Goal: Communication & Community: Participate in discussion

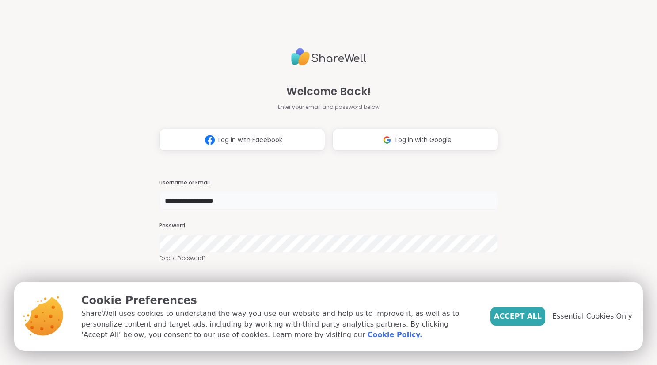
type input "**********"
click at [536, 314] on span "Accept All" at bounding box center [518, 316] width 48 height 11
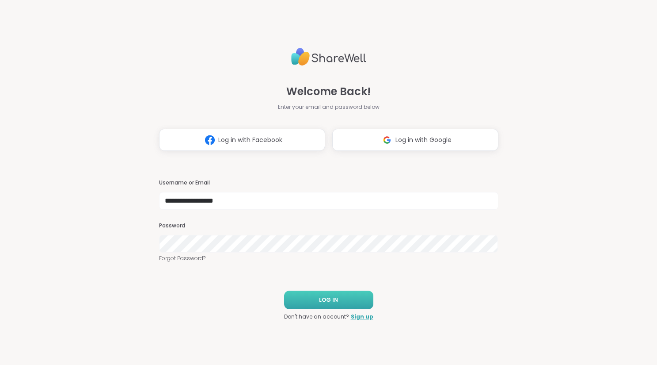
click at [305, 290] on button "LOG IN" at bounding box center [328, 299] width 89 height 19
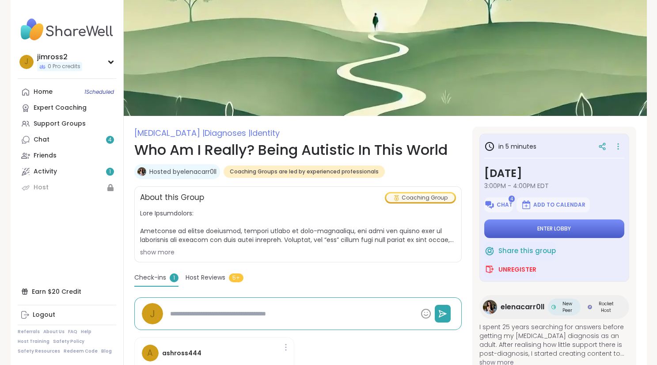
click at [554, 226] on span "Enter lobby" at bounding box center [555, 228] width 34 height 7
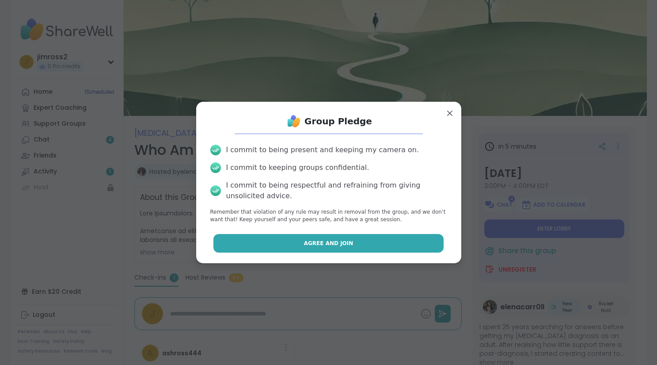
click at [358, 240] on button "Agree and Join" at bounding box center [329, 243] width 230 height 19
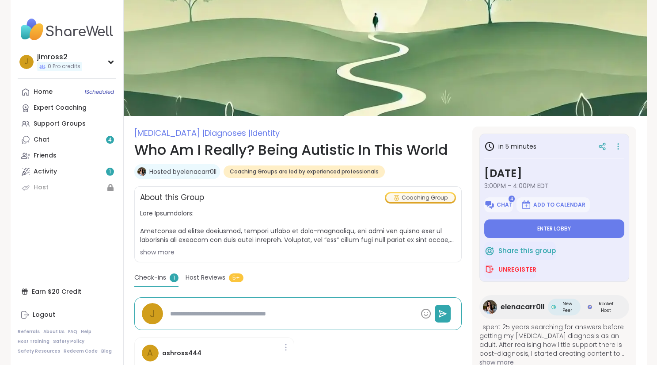
type textarea "*"
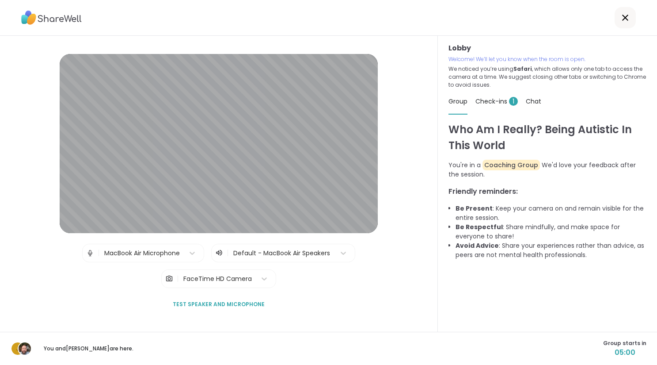
click at [224, 301] on span "Test speaker and microphone" at bounding box center [219, 304] width 92 height 8
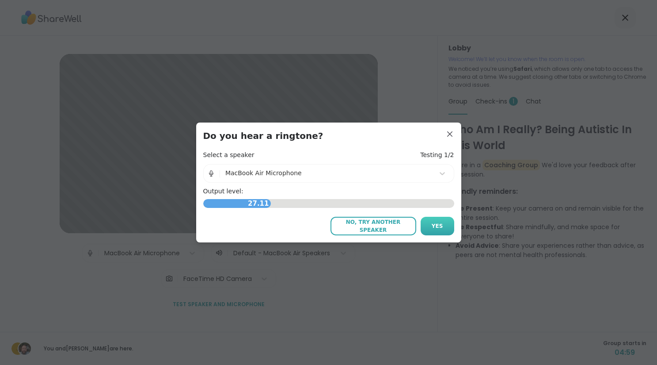
click at [424, 225] on button "Yes" at bounding box center [438, 226] width 34 height 19
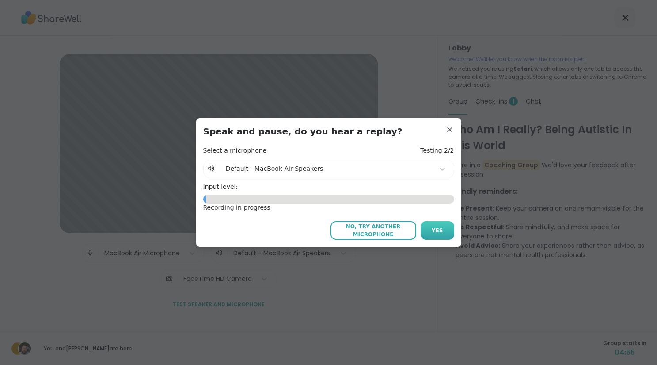
click at [432, 228] on span "Yes" at bounding box center [437, 230] width 11 height 8
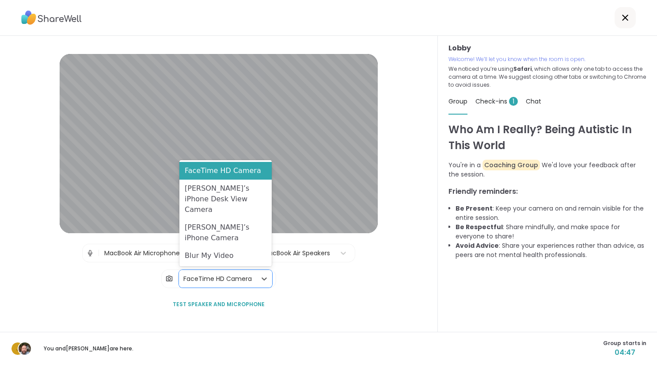
click at [253, 274] on div "FaceTime HD Camera" at bounding box center [217, 279] width 77 height 18
click at [223, 249] on div "Blur My Video" at bounding box center [225, 256] width 92 height 18
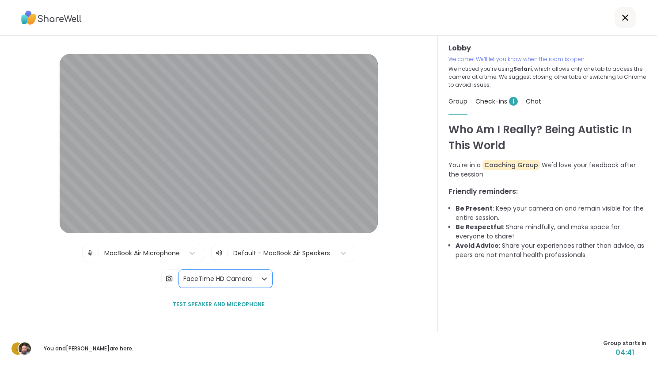
click at [255, 278] on div "FaceTime HD Camera" at bounding box center [217, 279] width 77 height 18
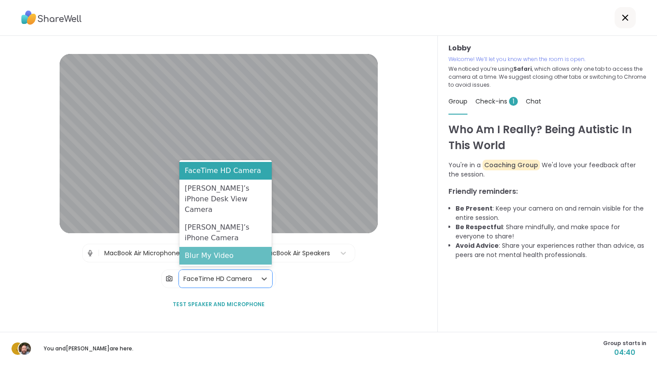
click at [231, 263] on div "Blur My Video" at bounding box center [225, 256] width 92 height 18
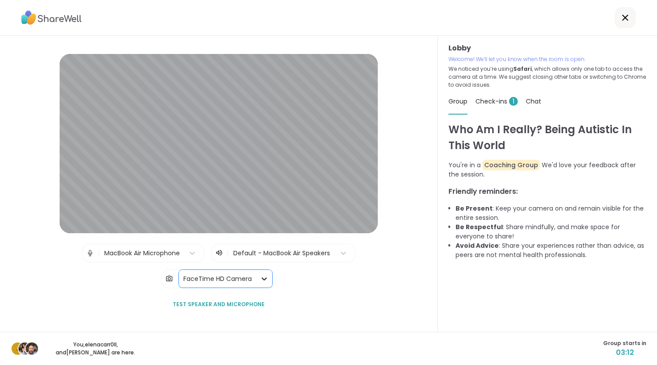
click at [263, 278] on icon at bounding box center [264, 278] width 9 height 9
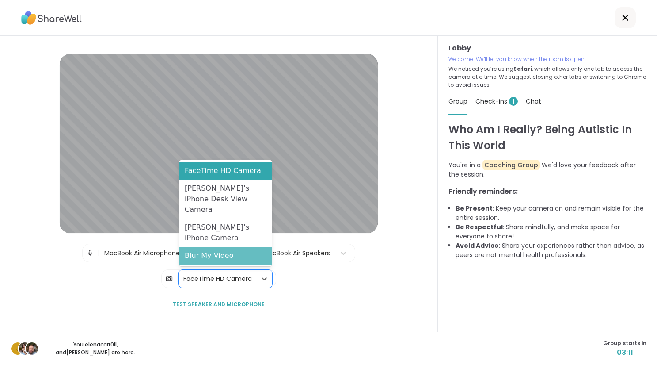
click at [244, 262] on div "Blur My Video" at bounding box center [225, 256] width 92 height 18
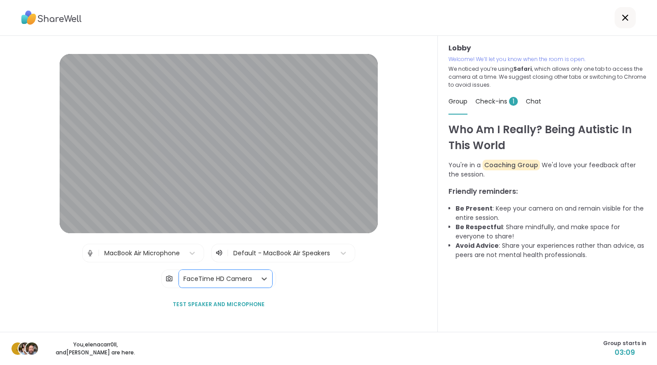
click at [254, 280] on div "FaceTime HD Camera" at bounding box center [217, 279] width 77 height 18
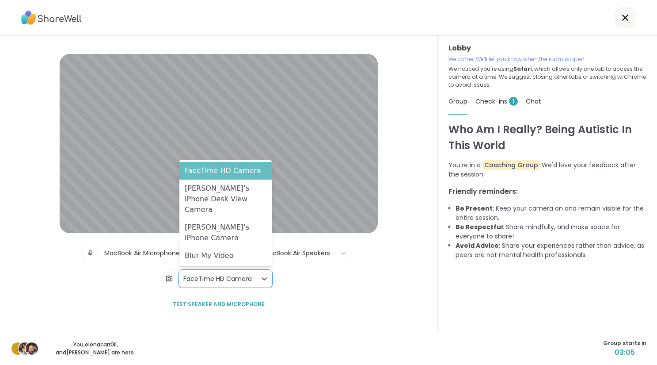
click at [239, 179] on div "FaceTime HD Camera" at bounding box center [225, 171] width 92 height 18
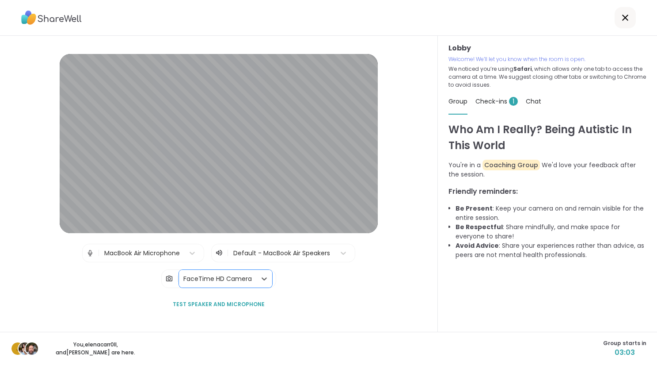
click at [276, 251] on div at bounding box center [282, 253] width 98 height 11
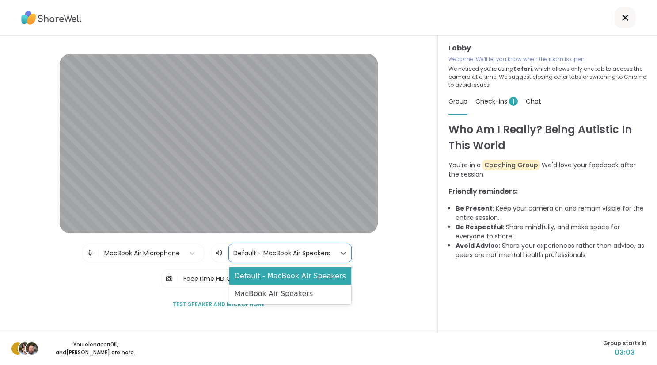
click at [276, 251] on div at bounding box center [282, 253] width 98 height 11
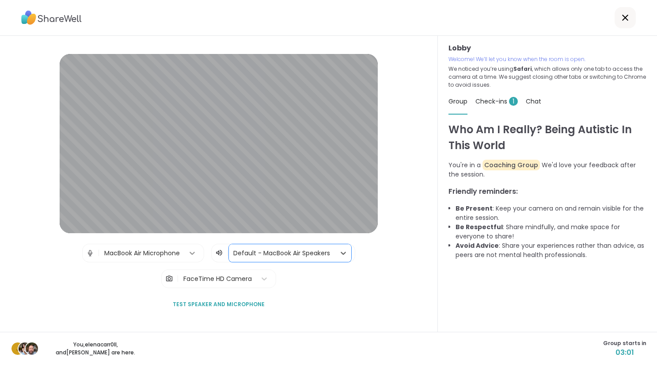
click at [191, 253] on icon at bounding box center [192, 252] width 9 height 9
click at [280, 250] on div at bounding box center [282, 253] width 98 height 11
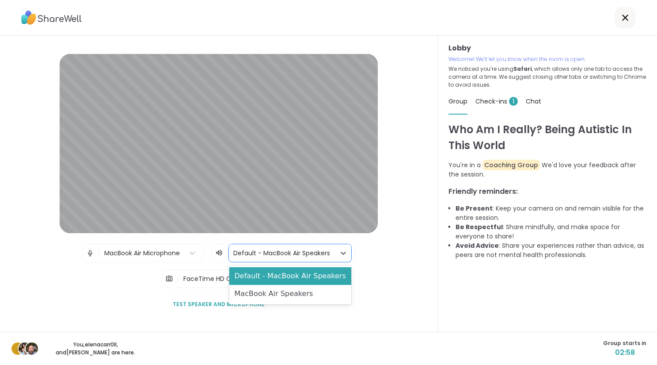
click at [419, 274] on div "Lobby | MacBook Air Microphone | Default - MacBook Air Speakers selected, 1 of …" at bounding box center [219, 184] width 438 height 296
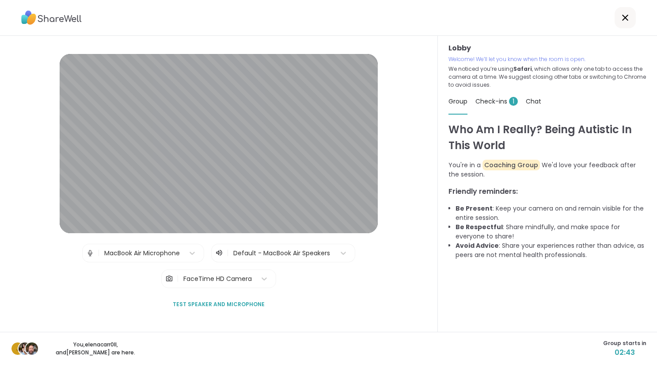
click at [162, 250] on div "MacBook Air Microphone" at bounding box center [142, 252] width 76 height 9
click at [324, 276] on div "| MacBook Air Microphone | Default - MacBook Air Speakers | FaceTime HD Camera" at bounding box center [218, 266] width 273 height 44
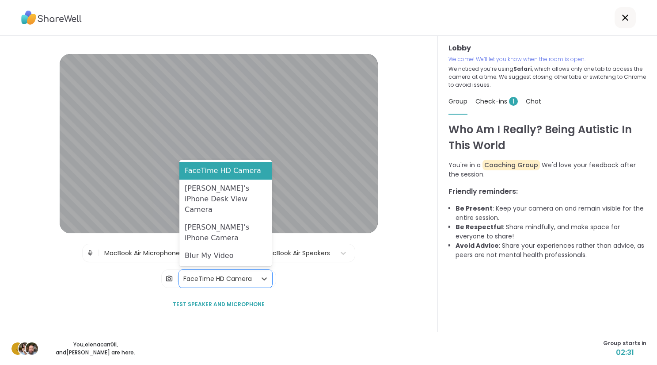
click at [225, 277] on div "FaceTime HD Camera" at bounding box center [217, 278] width 69 height 9
click at [118, 281] on div "| MacBook Air Microphone | Default - MacBook Air Speakers | Jimi’s iPhone Desk …" at bounding box center [218, 266] width 273 height 44
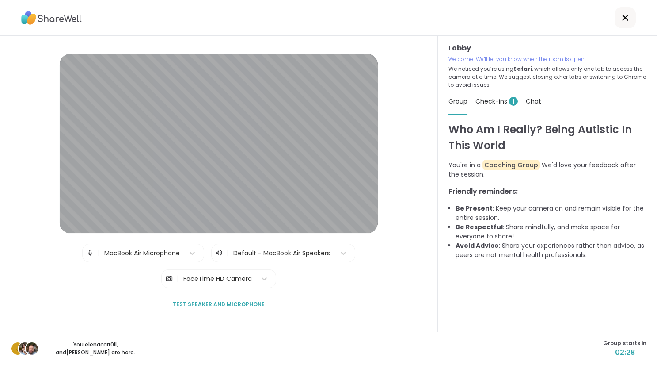
click at [138, 255] on div "MacBook Air Microphone" at bounding box center [142, 252] width 76 height 9
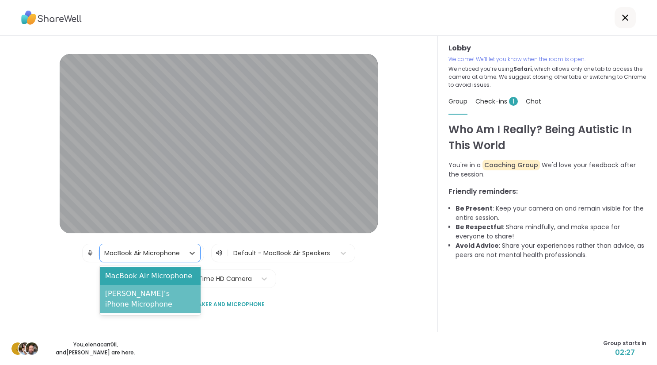
click at [132, 289] on div "Jimi’s iPhone Microphone" at bounding box center [150, 299] width 101 height 28
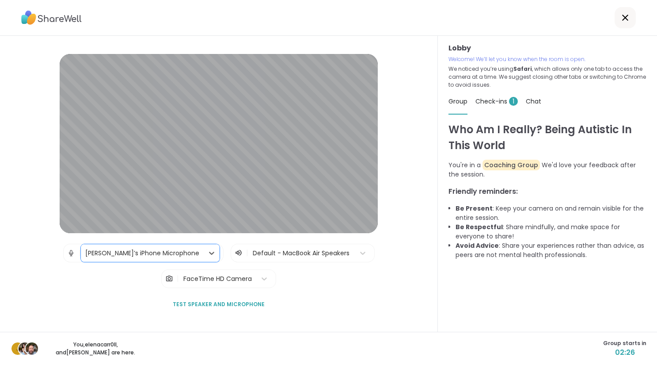
click at [150, 252] on div "Jimi’s iPhone Microphone" at bounding box center [142, 252] width 114 height 9
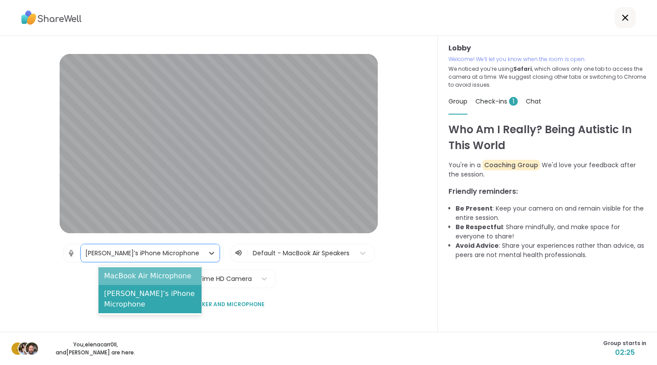
click at [141, 270] on div "MacBook Air Microphone" at bounding box center [150, 276] width 103 height 18
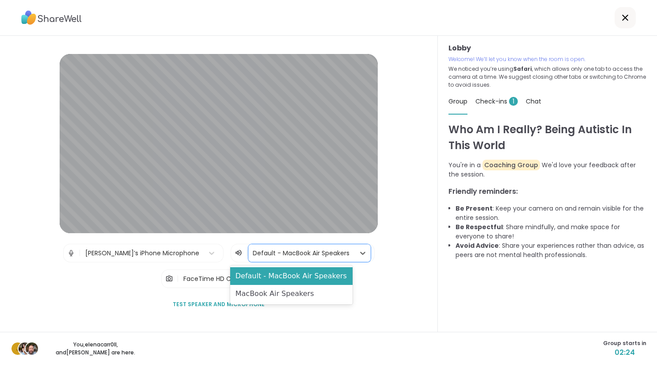
click at [255, 253] on div at bounding box center [302, 253] width 98 height 11
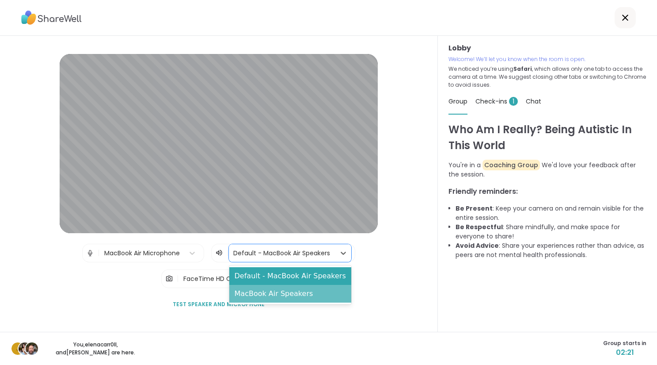
click at [264, 290] on div "MacBook Air Speakers" at bounding box center [290, 294] width 122 height 18
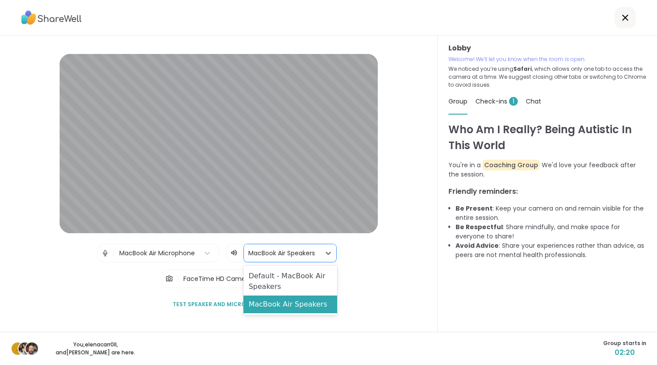
click at [282, 256] on div at bounding box center [282, 253] width 68 height 11
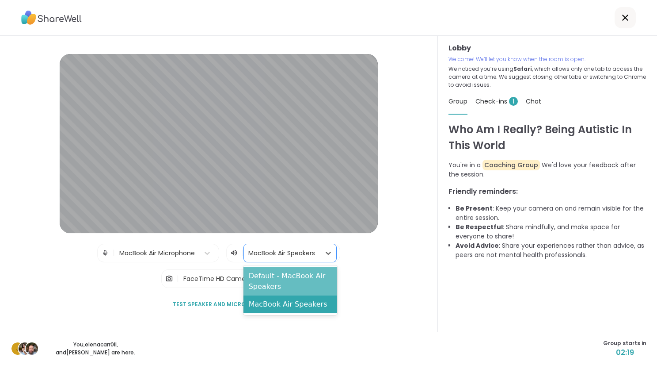
click at [273, 274] on div "Default - MacBook Air Speakers" at bounding box center [291, 281] width 94 height 28
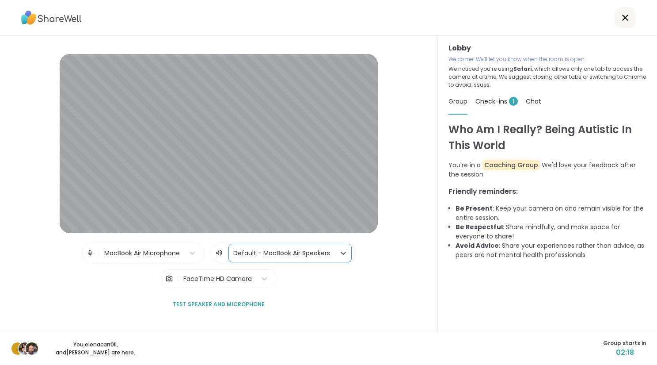
click at [218, 268] on div "| MacBook Air Microphone | option Default - MacBook Air Speakers, selected. Def…" at bounding box center [218, 266] width 273 height 44
click at [215, 275] on div "FaceTime HD Camera" at bounding box center [217, 278] width 69 height 9
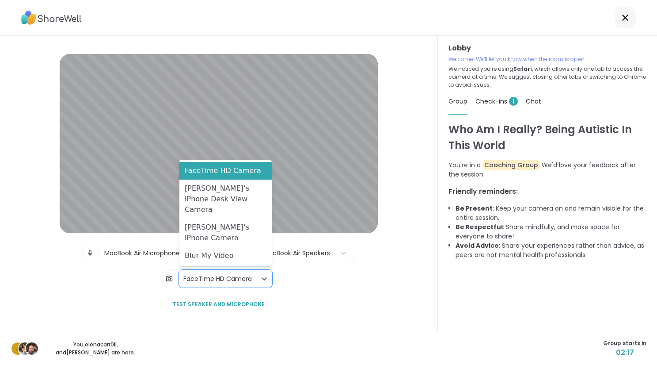
click at [215, 275] on div "FaceTime HD Camera" at bounding box center [217, 278] width 69 height 9
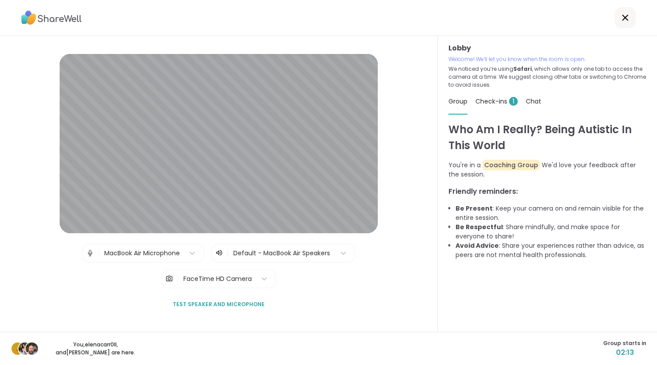
click at [213, 297] on button "Test speaker and microphone" at bounding box center [218, 304] width 99 height 19
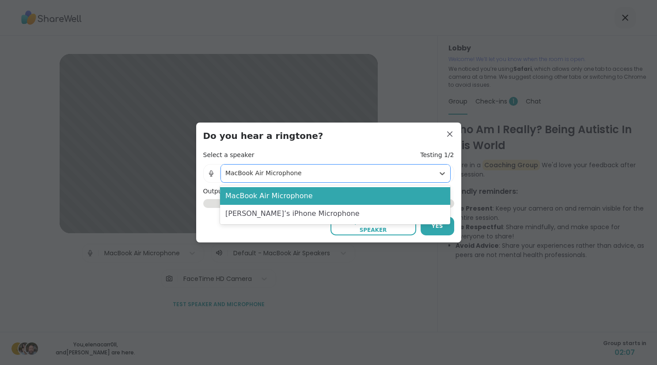
click at [429, 177] on div "MacBook Air Microphone" at bounding box center [327, 172] width 205 height 9
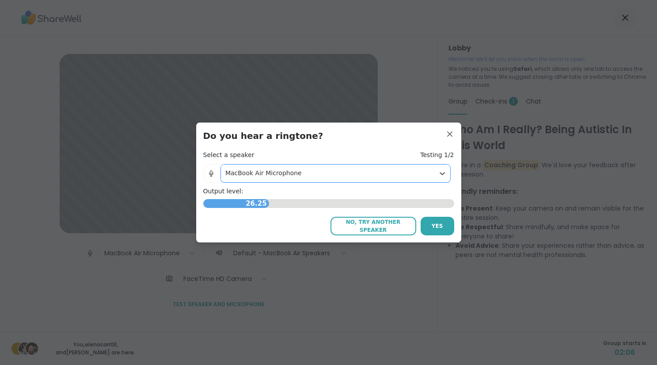
click at [429, 177] on div "MacBook Air Microphone" at bounding box center [327, 172] width 205 height 9
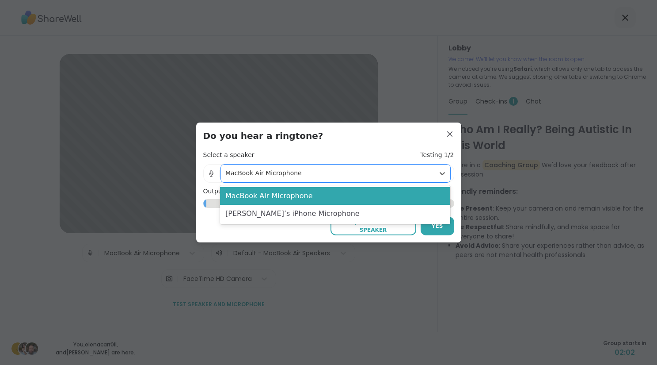
click at [410, 171] on div "MacBook Air Microphone" at bounding box center [327, 172] width 205 height 9
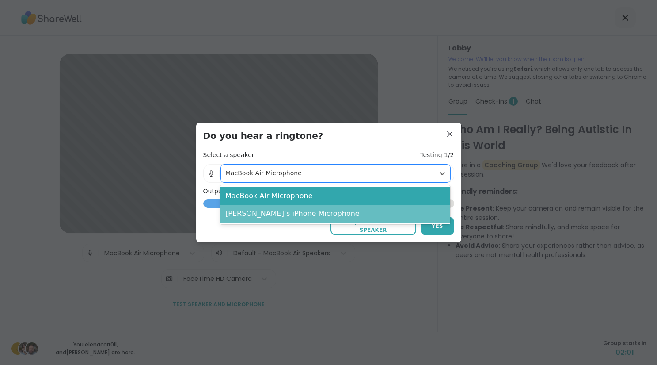
drag, startPoint x: 368, startPoint y: 202, endPoint x: 359, endPoint y: 213, distance: 13.8
click at [359, 213] on div "MacBook Air Microphone Jimi’s iPhone Microphone" at bounding box center [335, 204] width 230 height 39
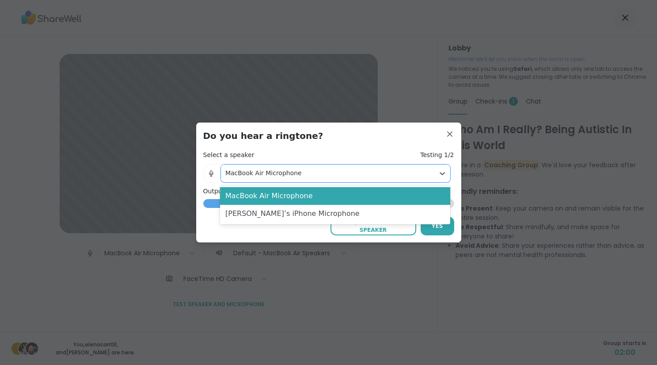
click at [374, 168] on div "MacBook Air Microphone" at bounding box center [327, 172] width 205 height 9
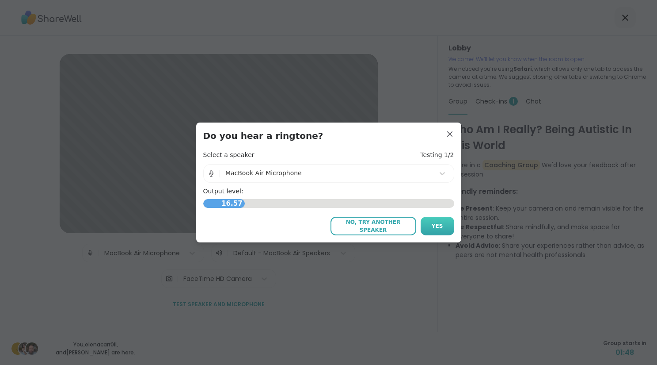
click at [430, 222] on button "Yes" at bounding box center [438, 226] width 34 height 19
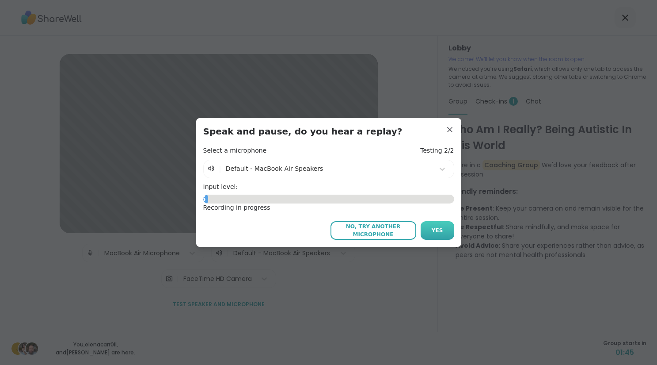
click at [435, 227] on span "Yes" at bounding box center [437, 230] width 11 height 8
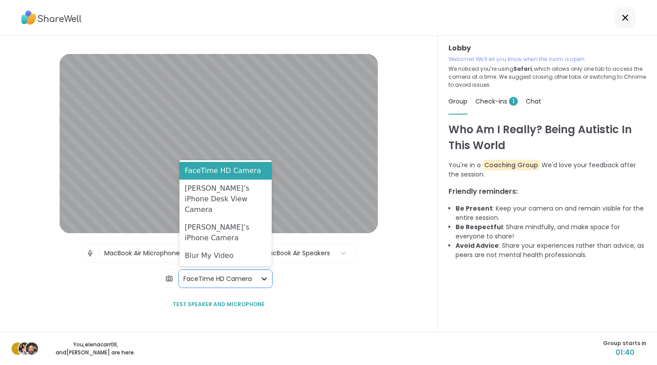
click at [256, 278] on div at bounding box center [264, 279] width 16 height 16
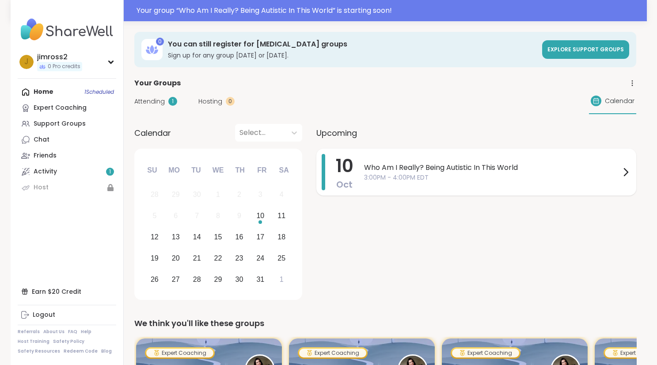
click at [539, 176] on span "3:00PM - 4:00PM EDT" at bounding box center [492, 177] width 256 height 9
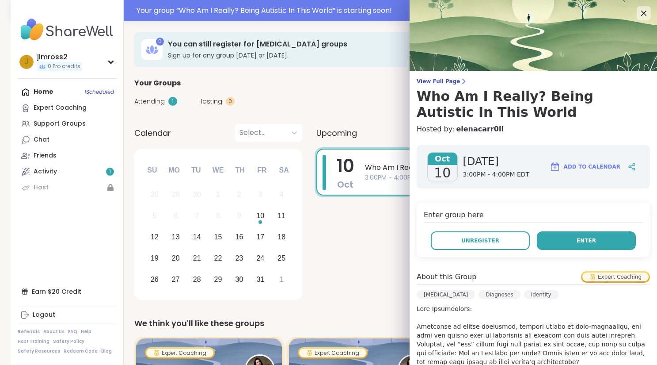
click at [572, 241] on button "Enter" at bounding box center [586, 240] width 99 height 19
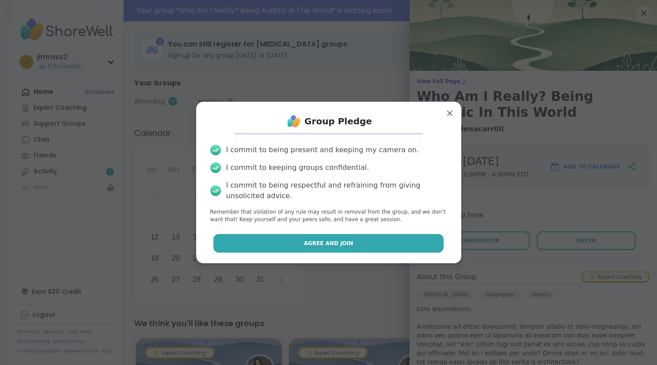
click at [395, 243] on button "Agree and Join" at bounding box center [329, 243] width 230 height 19
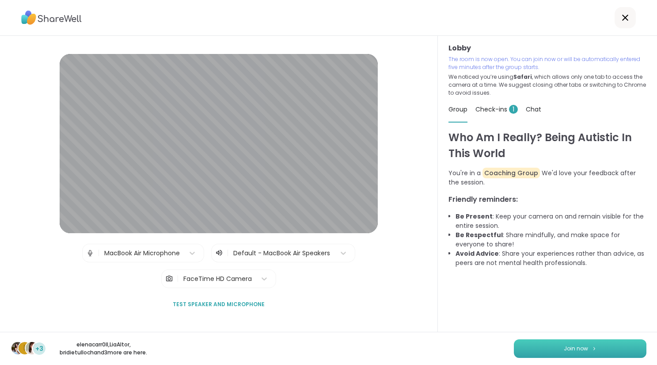
click at [572, 344] on span "Join now" at bounding box center [576, 348] width 24 height 8
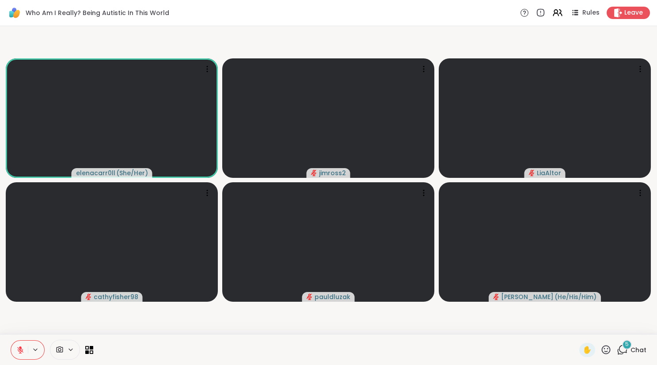
click at [38, 348] on icon at bounding box center [35, 350] width 7 height 8
click at [633, 349] on span "Chat" at bounding box center [639, 349] width 16 height 9
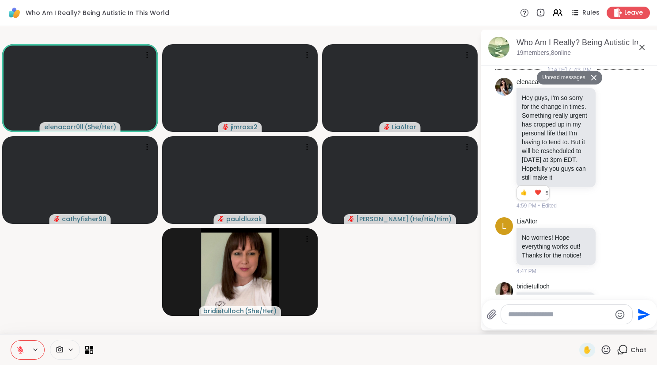
scroll to position [518, 0]
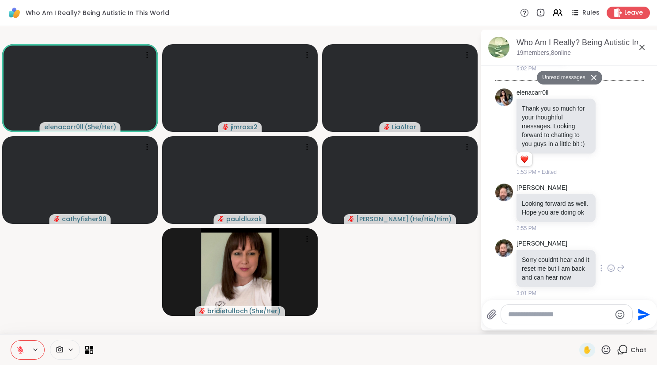
click at [505, 241] on img at bounding box center [505, 248] width 18 height 18
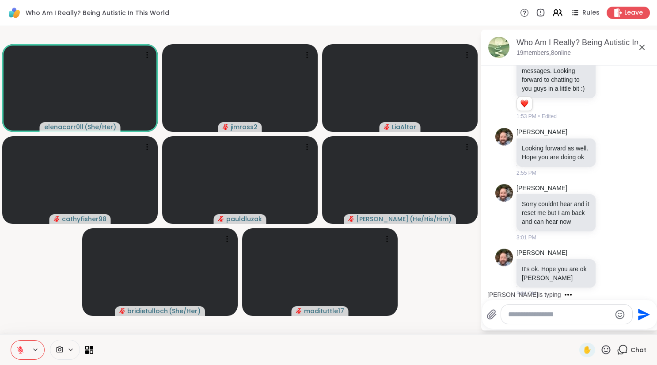
scroll to position [608, 0]
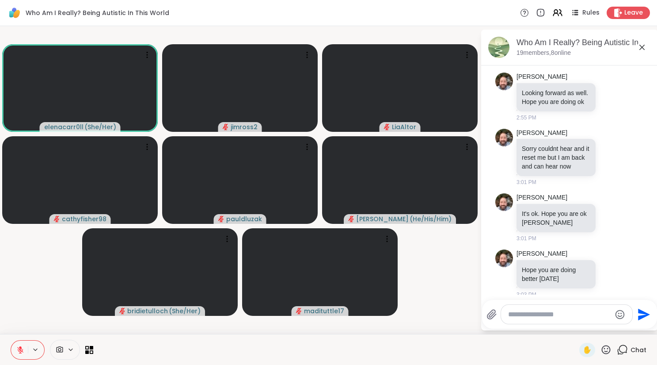
click at [549, 310] on textarea "Type your message" at bounding box center [559, 314] width 103 height 9
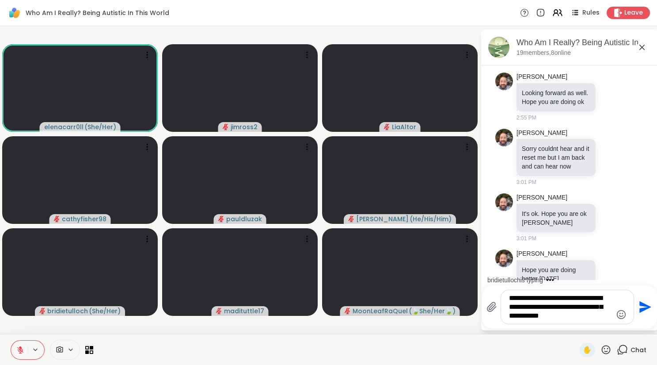
click at [534, 313] on textarea "**********" at bounding box center [560, 307] width 103 height 27
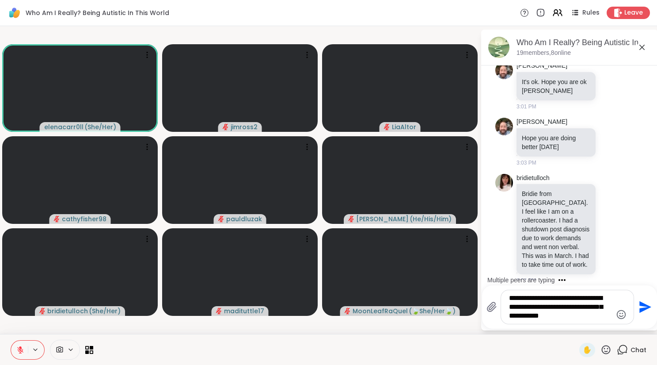
click at [569, 296] on textarea "**********" at bounding box center [560, 307] width 103 height 27
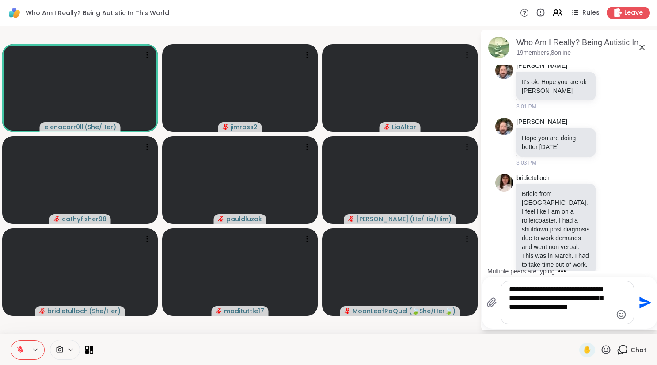
scroll to position [831, 0]
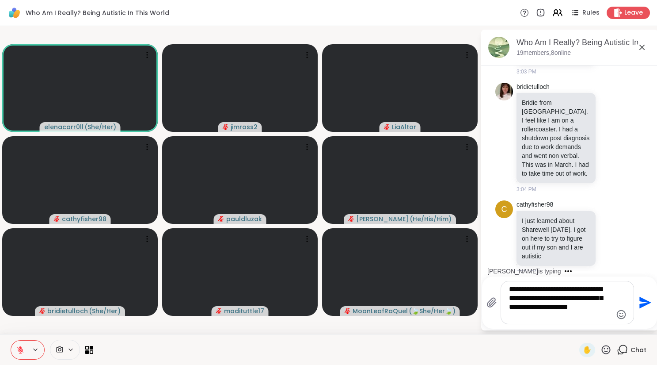
click at [557, 316] on textarea "**********" at bounding box center [560, 302] width 103 height 35
click at [510, 297] on textarea "**********" at bounding box center [560, 302] width 103 height 35
click at [557, 296] on textarea "**********" at bounding box center [560, 302] width 103 height 35
click at [550, 317] on textarea "**********" at bounding box center [560, 302] width 103 height 35
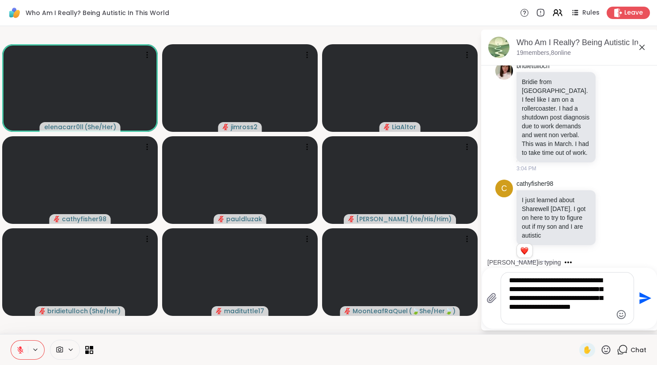
click at [509, 306] on textarea "**********" at bounding box center [560, 298] width 103 height 44
click at [548, 316] on textarea "**********" at bounding box center [560, 298] width 103 height 44
click at [578, 307] on textarea "**********" at bounding box center [560, 298] width 103 height 44
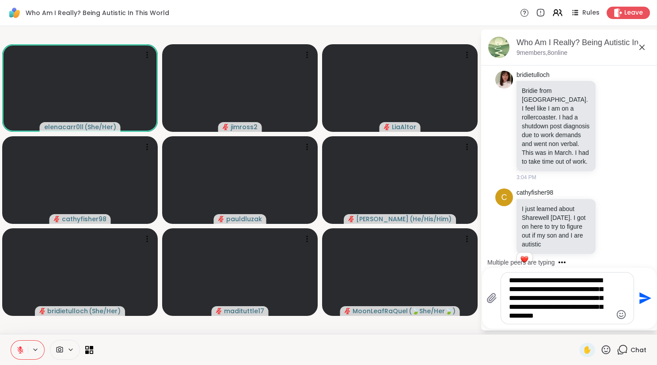
click at [584, 319] on textarea "**********" at bounding box center [560, 298] width 103 height 44
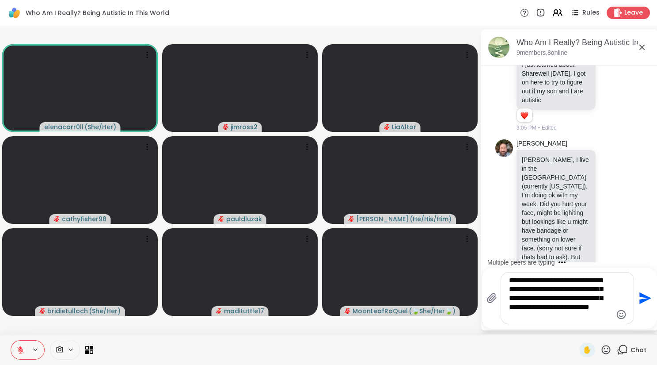
click at [536, 282] on textarea "**********" at bounding box center [560, 298] width 103 height 44
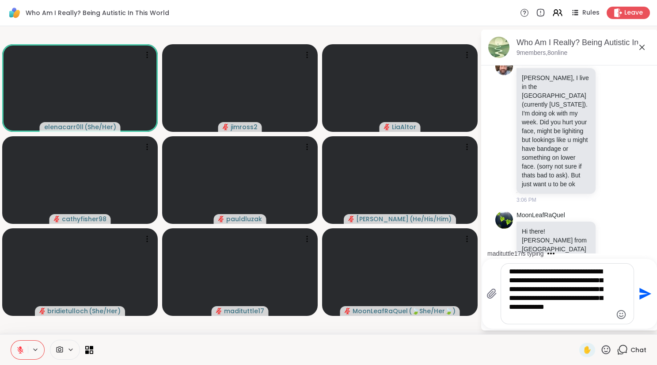
click at [538, 313] on textarea "**********" at bounding box center [560, 293] width 103 height 53
click at [539, 306] on textarea "**********" at bounding box center [560, 293] width 103 height 53
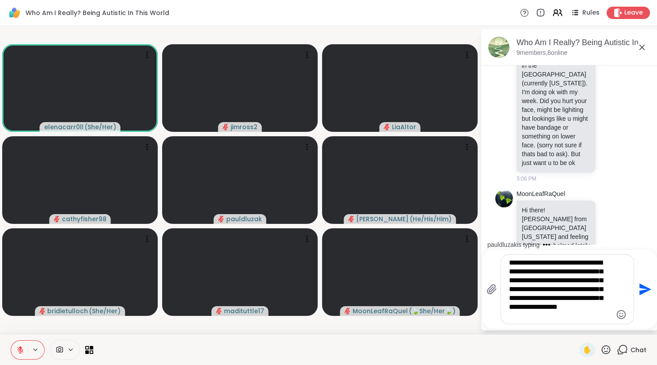
type textarea "**********"
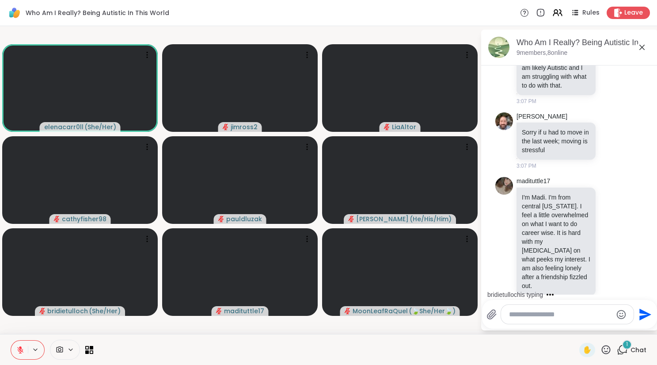
scroll to position [1689, 0]
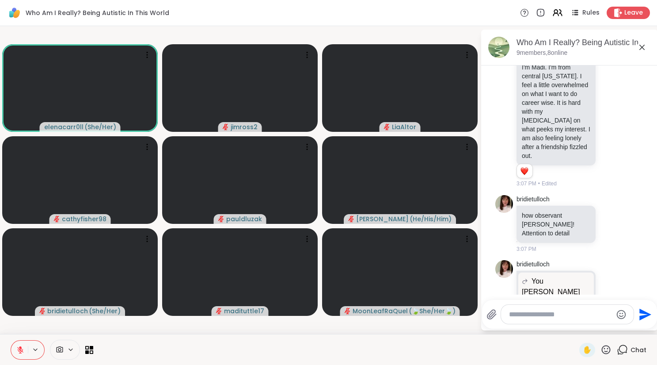
click at [540, 313] on textarea "Type your message" at bounding box center [560, 314] width 103 height 9
type textarea "**********"
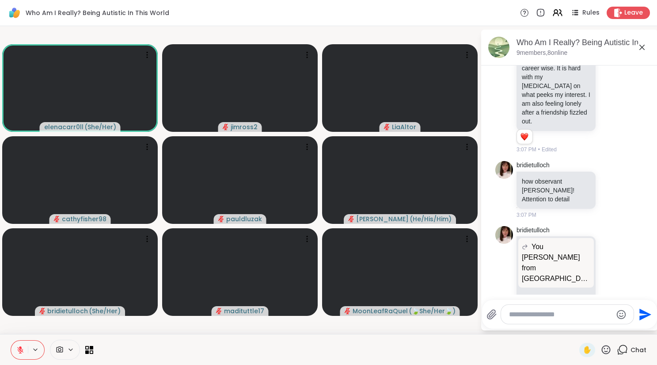
click at [554, 349] on icon at bounding box center [554, 352] width 2 height 7
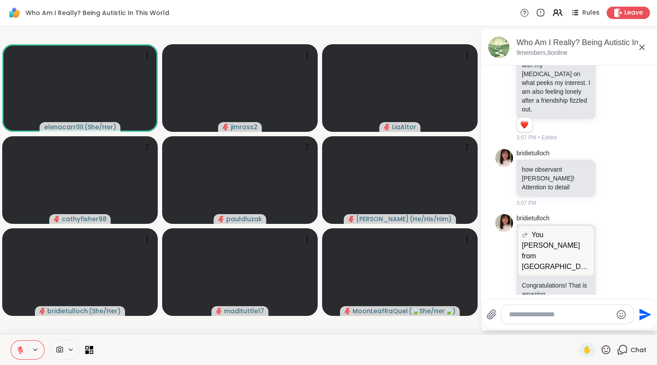
click at [563, 349] on icon at bounding box center [564, 353] width 9 height 9
click at [557, 290] on p "Thanks so much :>" at bounding box center [570, 290] width 114 height 9
click at [560, 288] on p "Thanks so much :>" at bounding box center [570, 290] width 114 height 9
click at [557, 290] on p "Thanks so much :>" at bounding box center [570, 290] width 114 height 9
click at [559, 313] on textarea "**********" at bounding box center [560, 314] width 103 height 9
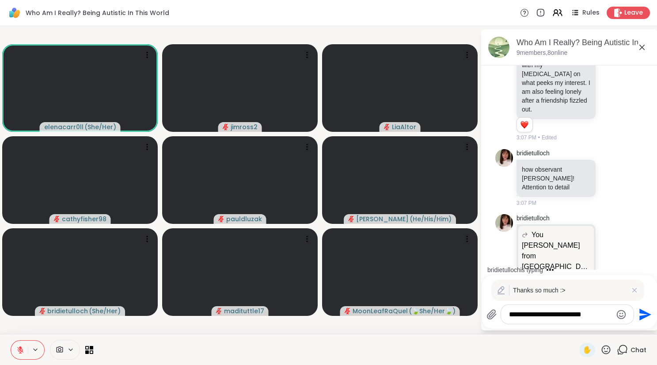
type textarea "**********"
click at [642, 312] on icon "Send" at bounding box center [646, 314] width 12 height 12
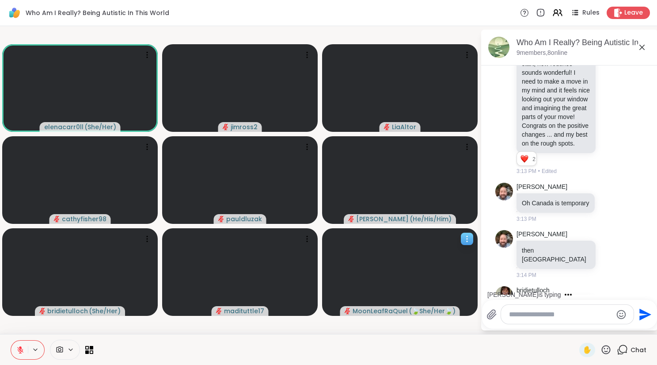
scroll to position [2740, 0]
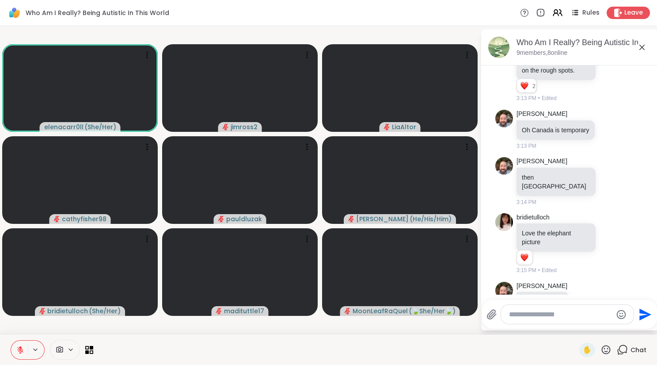
click at [606, 351] on icon at bounding box center [606, 349] width 9 height 9
click at [603, 328] on span "👍" at bounding box center [599, 326] width 9 height 11
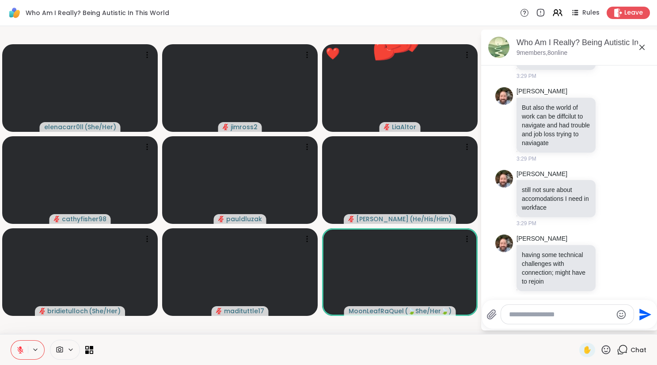
scroll to position [4044, 0]
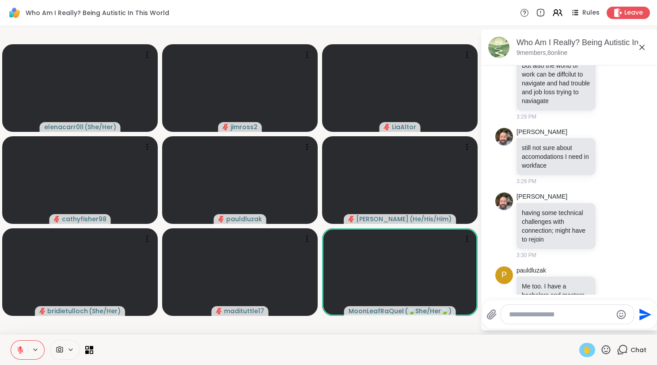
click at [589, 347] on span "✋" at bounding box center [587, 349] width 9 height 11
click at [607, 347] on icon at bounding box center [606, 349] width 11 height 11
click at [601, 322] on span "👍" at bounding box center [599, 326] width 9 height 11
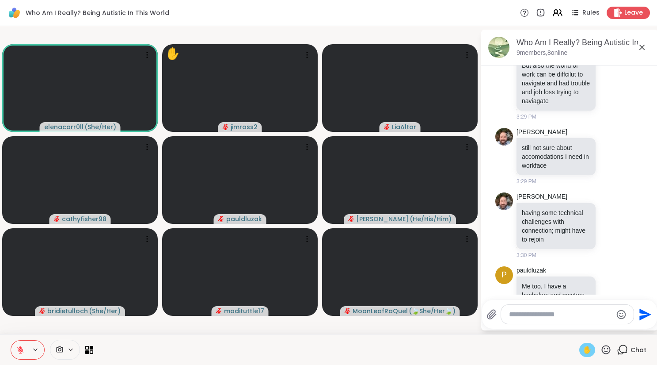
click at [36, 350] on icon at bounding box center [35, 350] width 7 height 8
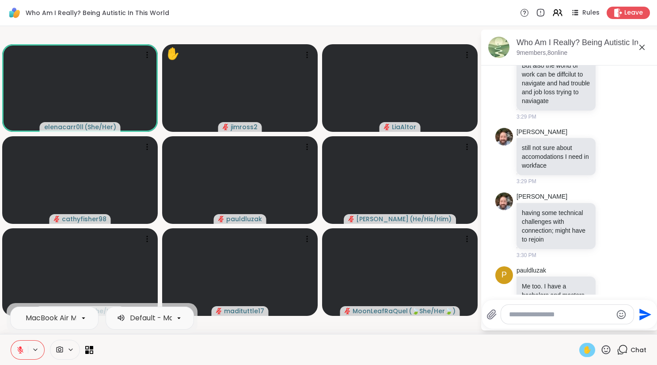
click at [133, 345] on div at bounding box center [337, 349] width 476 height 20
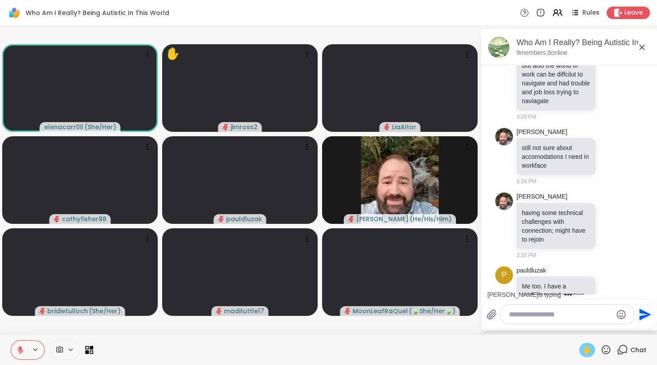
click at [605, 347] on icon at bounding box center [606, 349] width 11 height 11
click at [602, 324] on span "👍" at bounding box center [599, 326] width 9 height 11
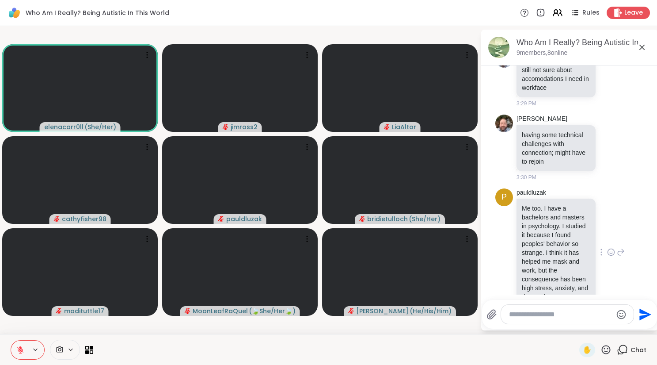
scroll to position [4128, 0]
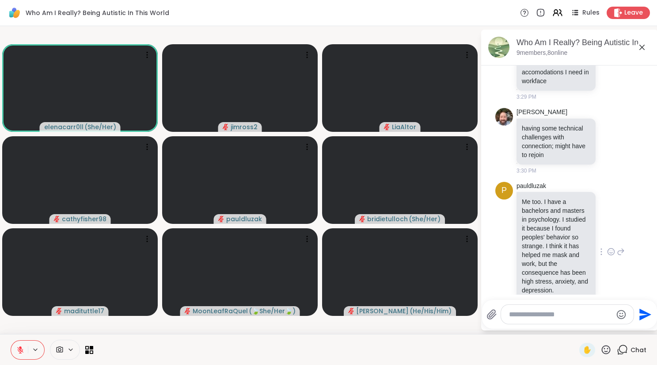
click at [613, 247] on icon at bounding box center [611, 251] width 8 height 9
click at [520, 233] on div "Select Reaction: Thumbs up" at bounding box center [522, 237] width 8 height 8
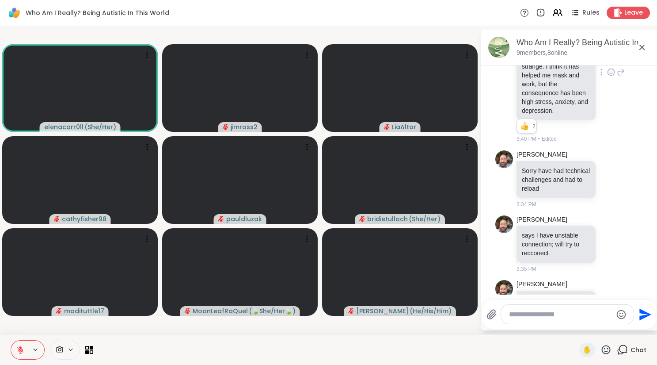
scroll to position [4313, 0]
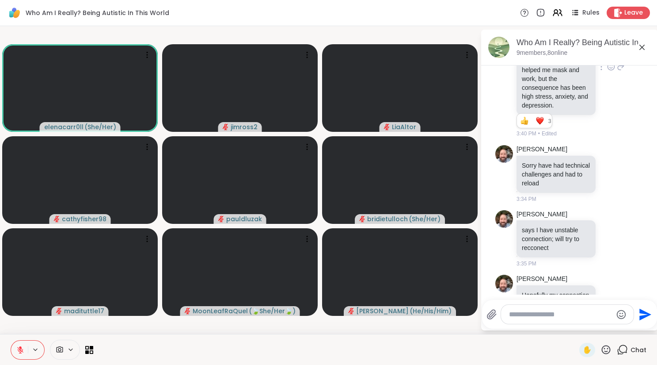
click at [612, 364] on icon at bounding box center [611, 369] width 3 height 1
click at [520, 350] on div "Select Reaction: Thumbs up" at bounding box center [522, 354] width 8 height 8
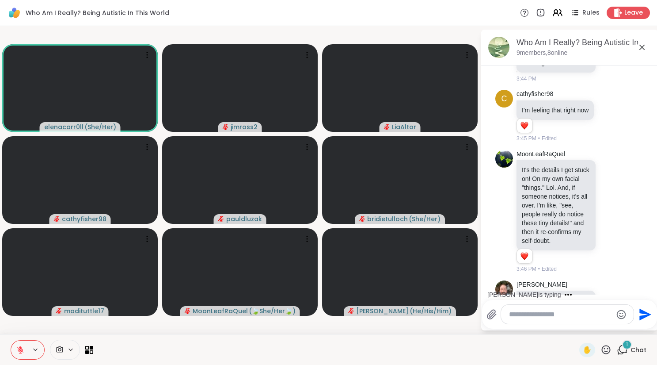
scroll to position [4997, 0]
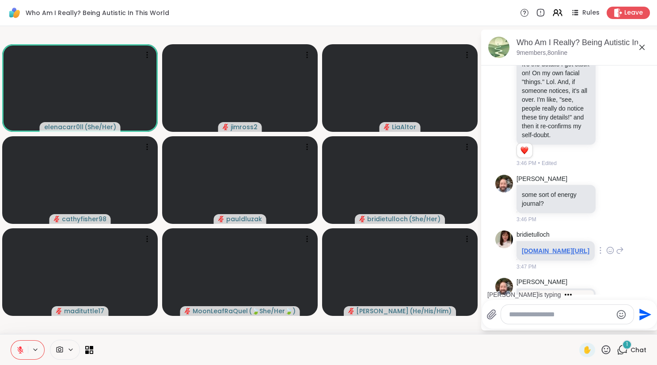
click at [571, 329] on div "[DOMAIN_NAME][URL] Wow @bridietulloch that was quick" at bounding box center [556, 343] width 79 height 28
click at [565, 304] on p "[URL][DOMAIN_NAME]" at bounding box center [556, 314] width 69 height 21
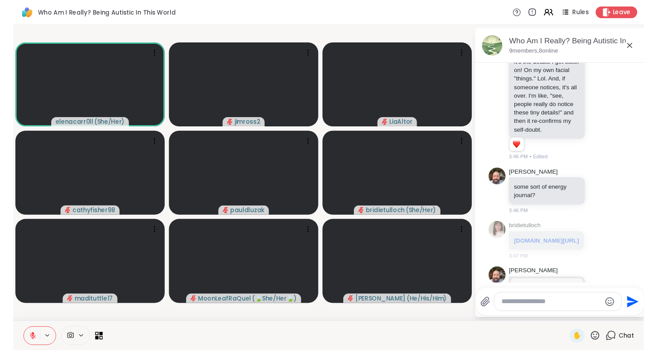
scroll to position [4969, 0]
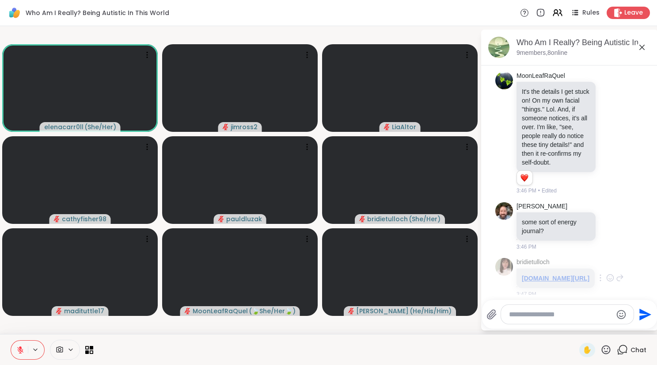
click at [548, 275] on link "[DOMAIN_NAME][URL]" at bounding box center [556, 278] width 68 height 7
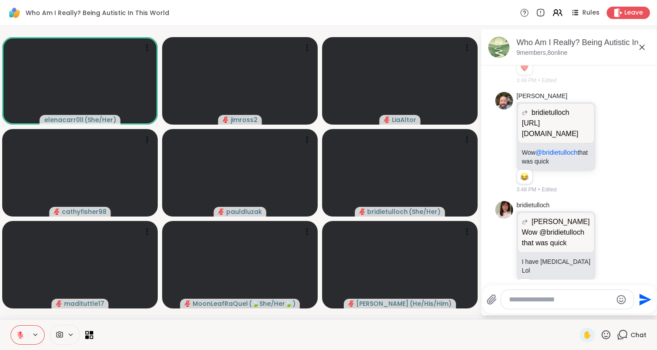
scroll to position [5220, 0]
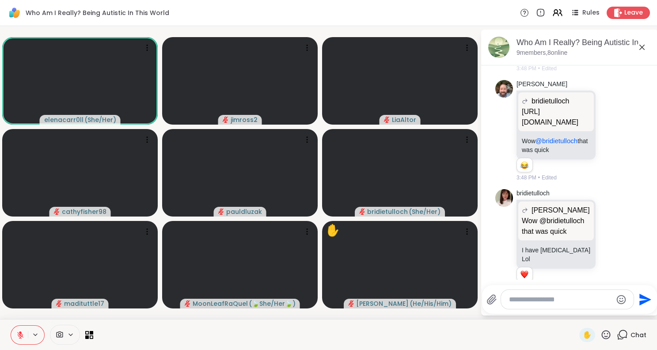
drag, startPoint x: 586, startPoint y: 258, endPoint x: 521, endPoint y: 229, distance: 70.6
click at [521, 309] on div "What helps you notice the difference between what you want vs. what others want…" at bounding box center [556, 332] width 79 height 46
copy p "What helps you notice the difference between what you want vs. what others want…"
drag, startPoint x: 261, startPoint y: 349, endPoint x: 564, endPoint y: 240, distance: 321.6
click at [564, 314] on p "What helps you notice the difference between what you want vs. what others want…" at bounding box center [556, 331] width 69 height 35
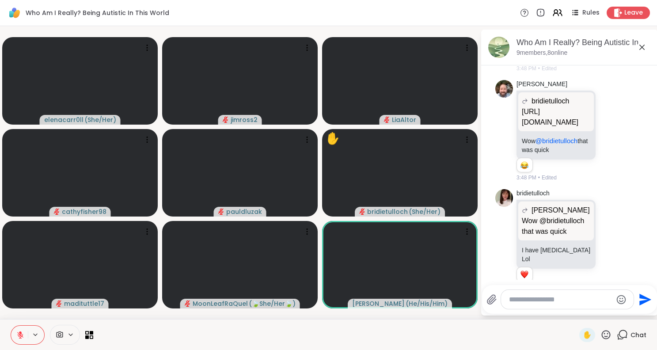
copy p "What helps you notice the difference between what you want vs. what others want…"
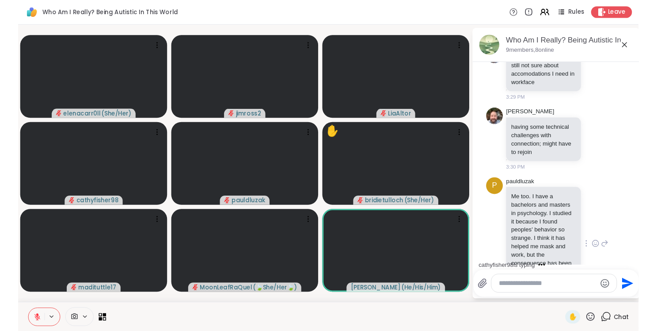
scroll to position [4117, 0]
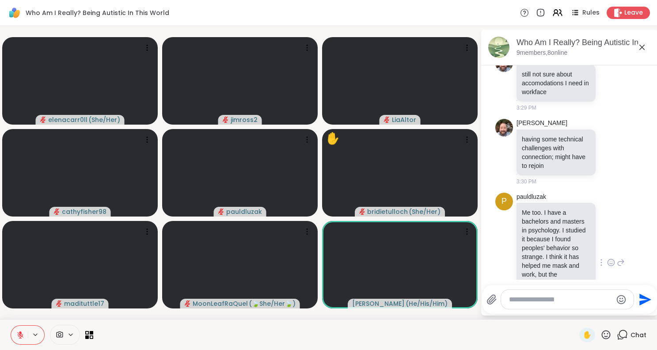
click at [608, 333] on icon at bounding box center [606, 334] width 9 height 9
click at [606, 333] on icon at bounding box center [606, 334] width 11 height 11
click at [602, 310] on span "👍" at bounding box center [599, 311] width 9 height 11
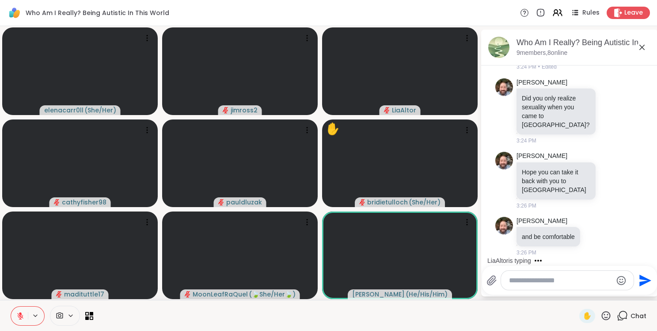
scroll to position [3391, 0]
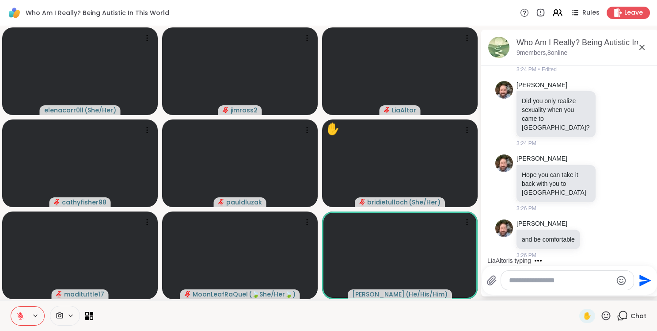
drag, startPoint x: 521, startPoint y: 186, endPoint x: 584, endPoint y: 228, distance: 76.3
click at [584, 277] on div "When in your life have you felt the most confused about who you are or how you’…" at bounding box center [556, 304] width 79 height 55
copy p "When in your life have you felt the most confused about who you are or how you’…"
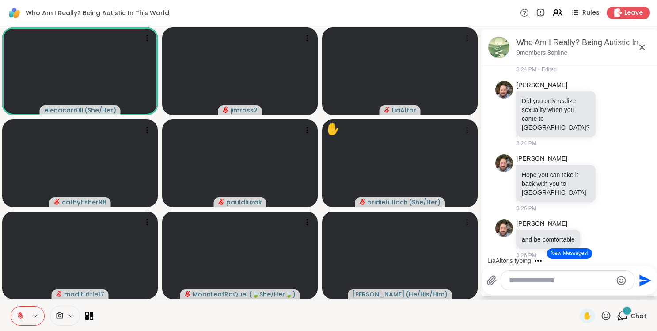
click at [540, 282] on textarea "Type your message" at bounding box center [560, 280] width 103 height 9
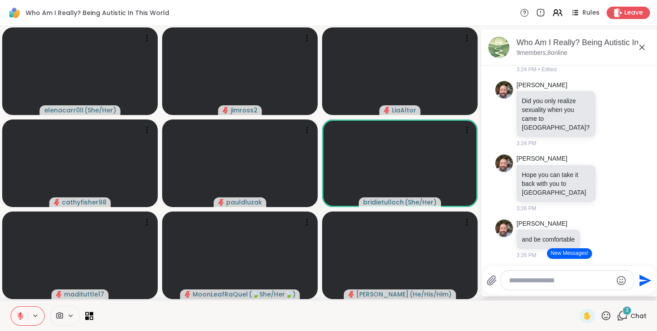
click at [528, 278] on textarea "Type your message" at bounding box center [560, 280] width 103 height 9
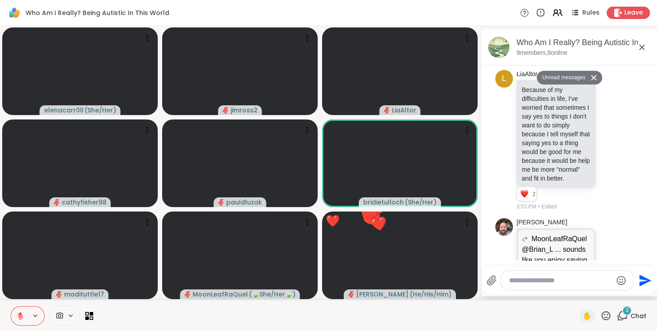
scroll to position [5634, 0]
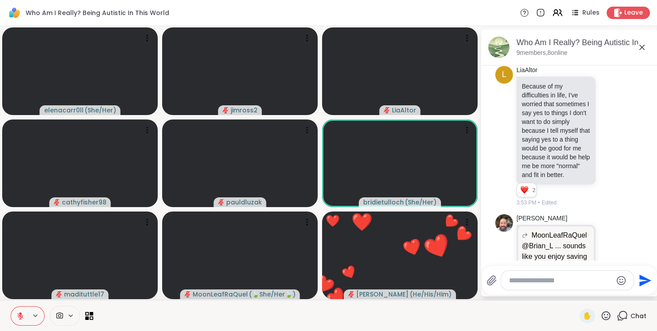
click at [522, 283] on textarea "Type your message" at bounding box center [560, 280] width 103 height 9
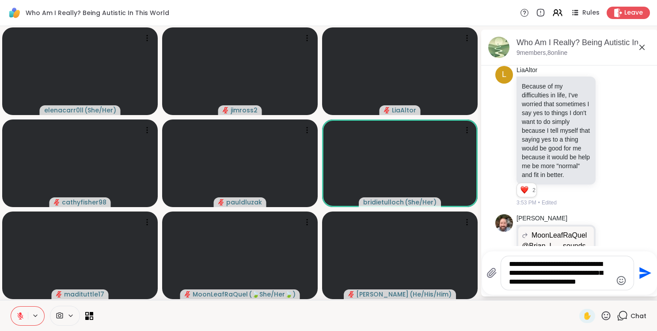
click at [511, 264] on textarea "**********" at bounding box center [560, 272] width 103 height 27
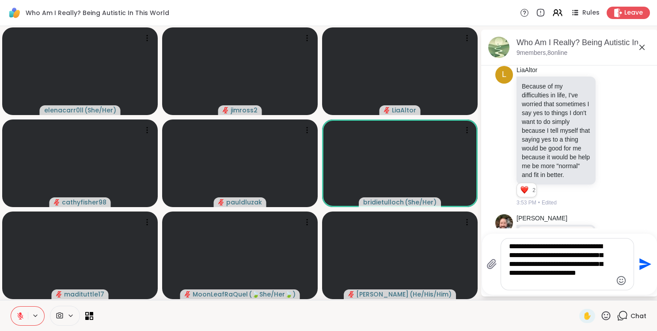
type textarea "**********"
click at [580, 263] on textarea "**********" at bounding box center [560, 264] width 103 height 44
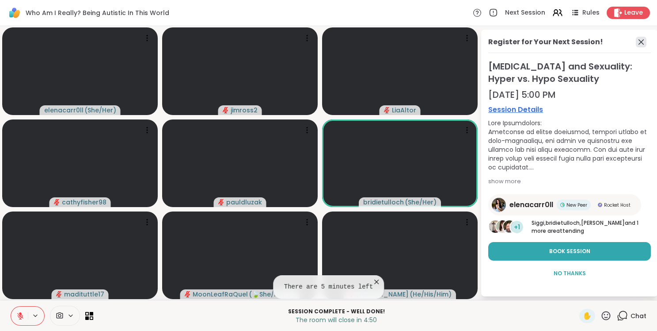
click at [642, 42] on icon at bounding box center [641, 42] width 11 height 11
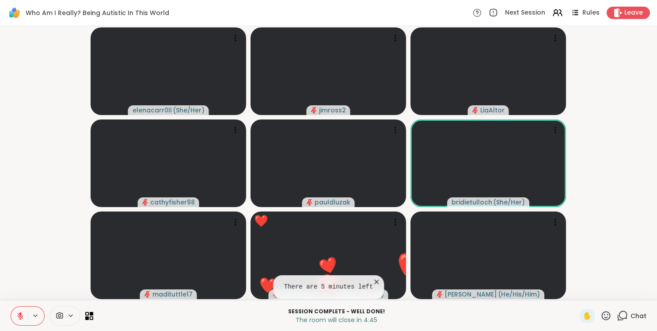
click at [638, 316] on span "Chat" at bounding box center [639, 315] width 16 height 9
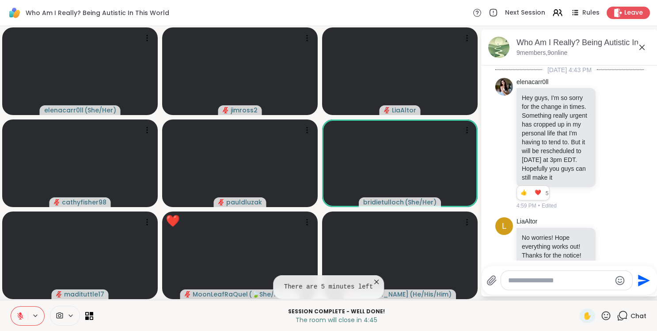
scroll to position [5625, 0]
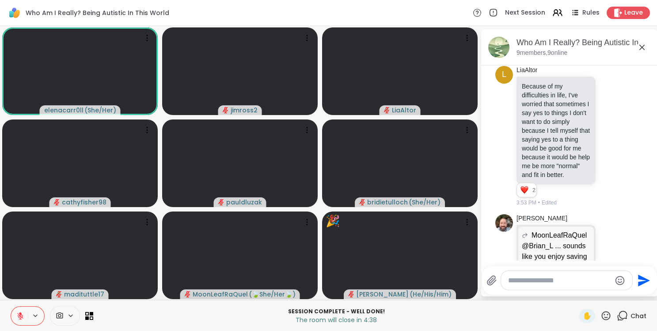
click at [553, 284] on textarea "Type your message" at bounding box center [559, 280] width 103 height 9
click at [554, 280] on textarea "Type your message" at bounding box center [559, 280] width 103 height 9
click at [540, 280] on textarea "Type your message" at bounding box center [559, 280] width 103 height 9
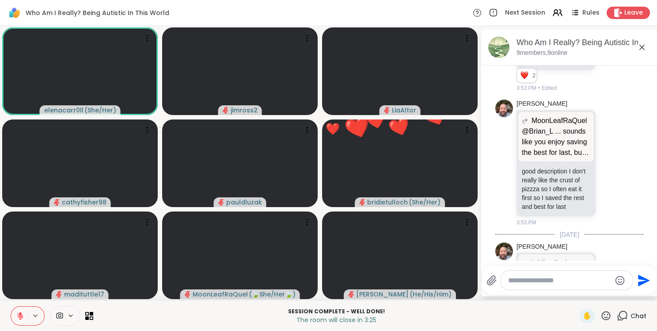
paste textarea "**********"
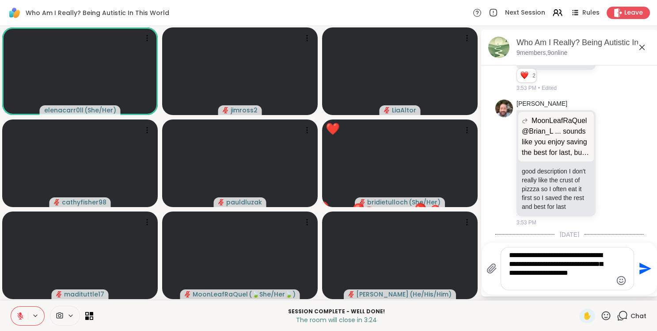
click at [509, 256] on textarea "**********" at bounding box center [560, 268] width 103 height 35
click at [582, 274] on textarea "**********" at bounding box center [560, 268] width 103 height 35
type textarea "**********"
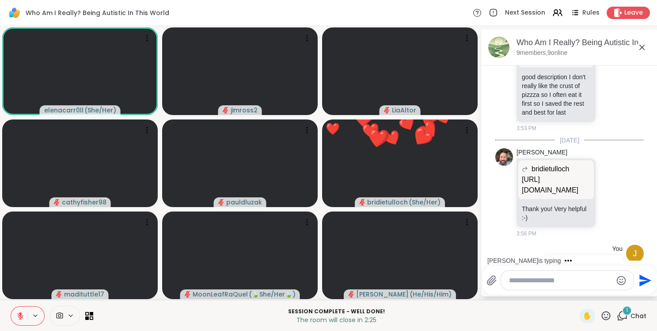
scroll to position [5889, 0]
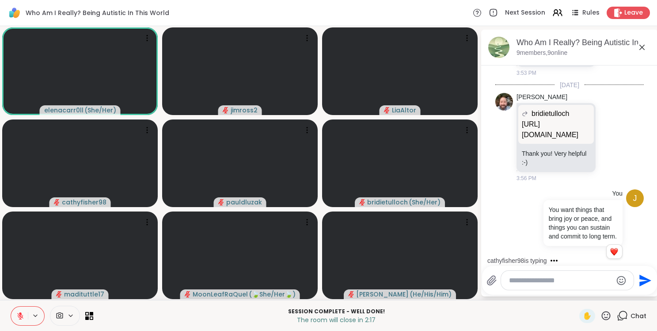
click at [536, 280] on textarea "Type your message" at bounding box center [560, 280] width 103 height 9
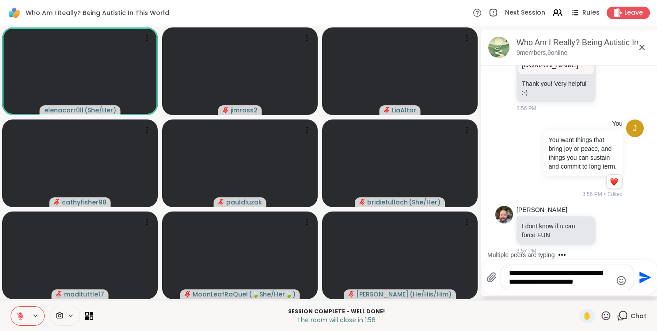
scroll to position [5971, 0]
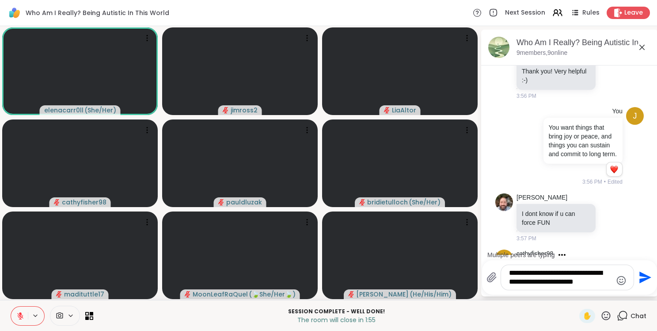
drag, startPoint x: 593, startPoint y: 274, endPoint x: 568, endPoint y: 271, distance: 24.9
click at [568, 271] on textarea "**********" at bounding box center [560, 277] width 103 height 18
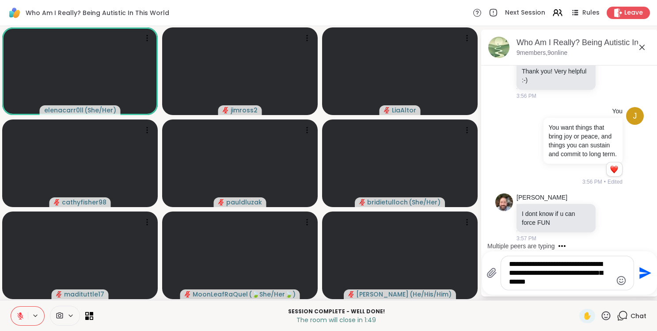
type textarea "**********"
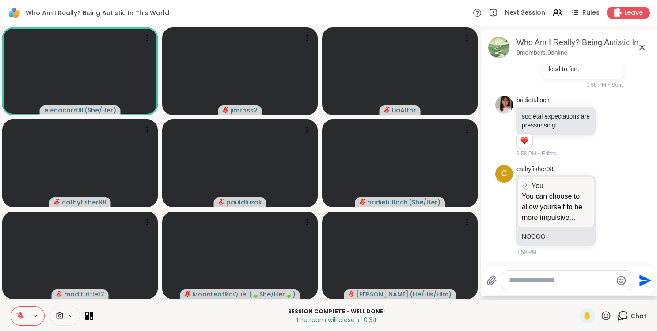
scroll to position [6353, 0]
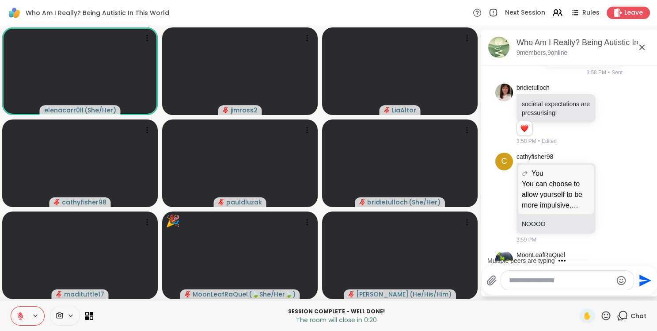
click at [607, 312] on icon at bounding box center [606, 315] width 11 height 11
click at [581, 290] on span "❤️" at bounding box center [580, 292] width 9 height 11
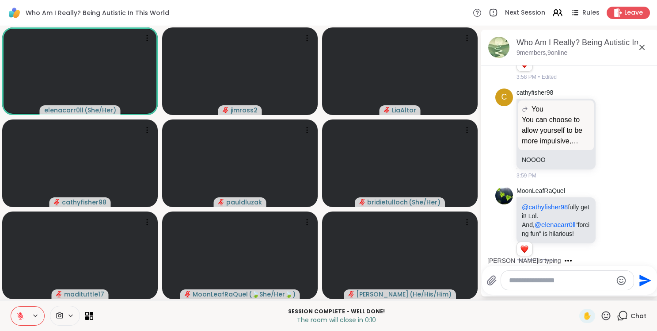
scroll to position [6498, 0]
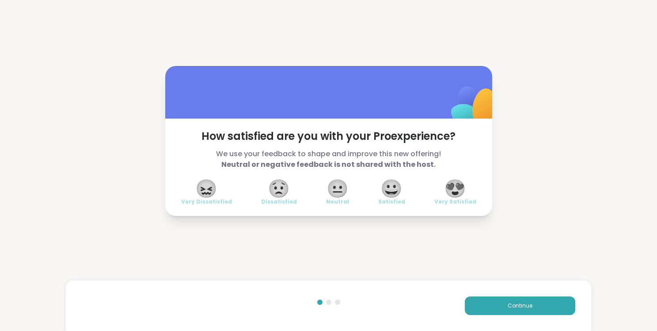
click at [458, 187] on span "😍" at bounding box center [455, 188] width 22 height 16
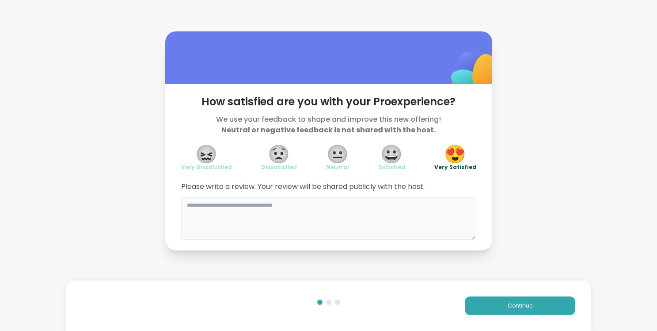
click at [282, 212] on textarea at bounding box center [328, 218] width 295 height 42
click at [322, 203] on textarea "**********" at bounding box center [328, 218] width 295 height 42
click at [240, 205] on textarea "**********" at bounding box center [328, 218] width 295 height 42
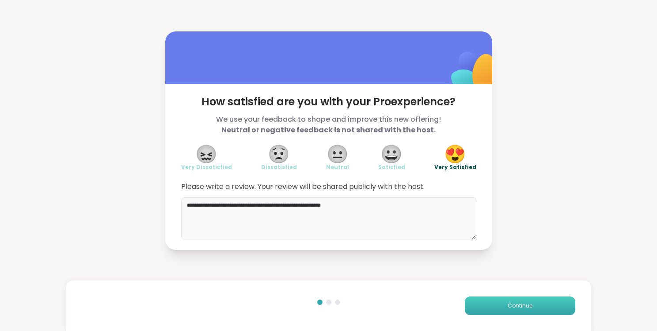
type textarea "**********"
click at [480, 304] on button "Continue" at bounding box center [520, 305] width 111 height 19
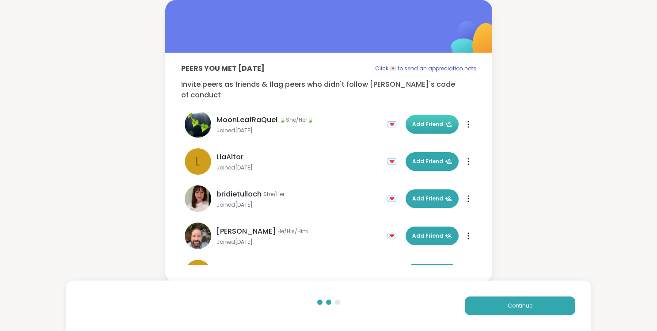
click at [424, 120] on span "Add Friend" at bounding box center [432, 124] width 40 height 8
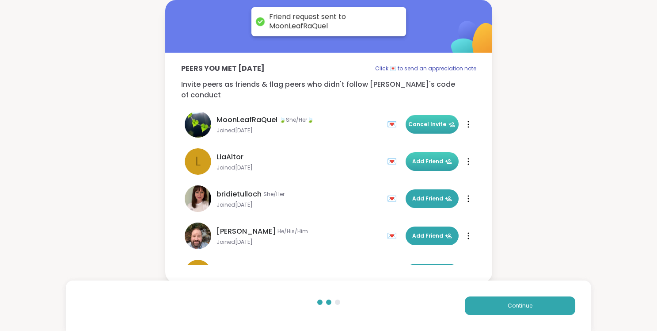
click at [423, 158] on span "Add Friend" at bounding box center [432, 161] width 40 height 8
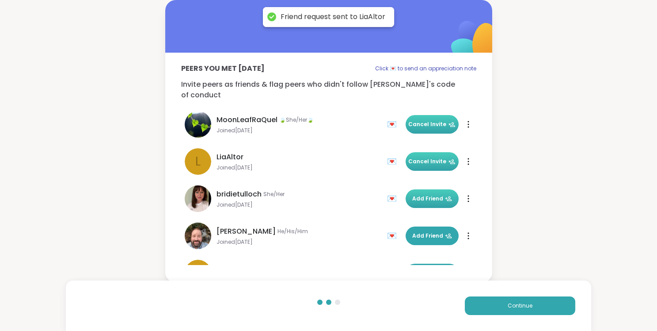
click at [424, 189] on button "Add Friend" at bounding box center [432, 198] width 53 height 19
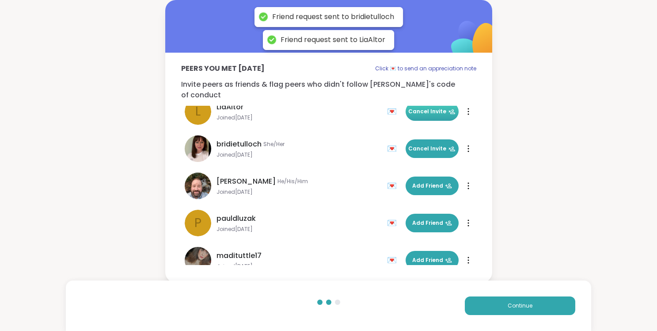
scroll to position [64, 0]
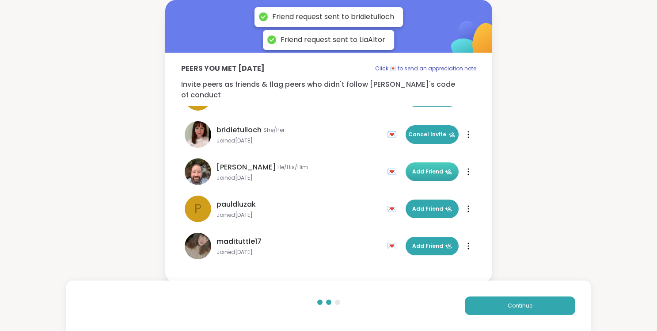
click at [427, 168] on span "Add Friend" at bounding box center [432, 172] width 40 height 8
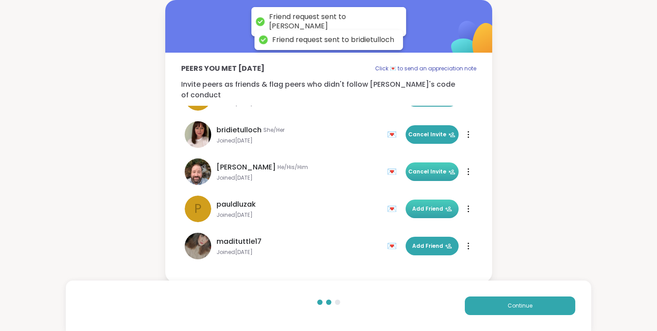
click at [426, 205] on span "Add Friend" at bounding box center [432, 209] width 40 height 8
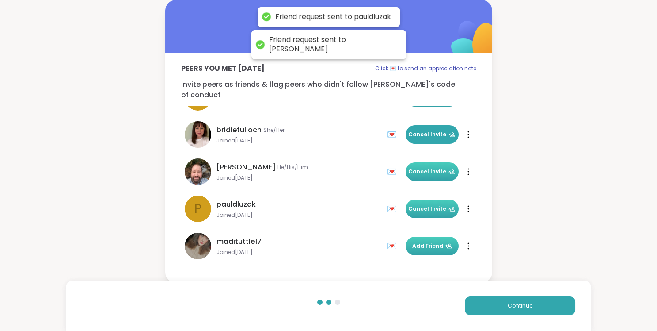
click at [425, 242] on span "Add Friend" at bounding box center [432, 246] width 40 height 8
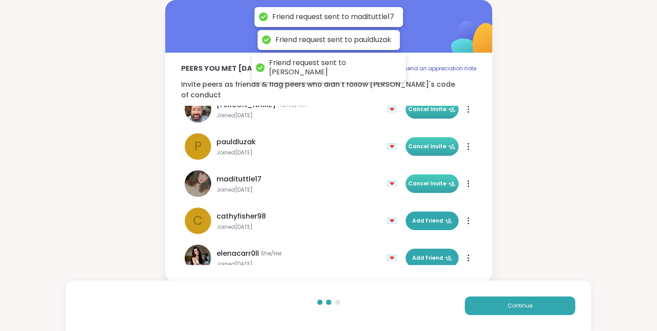
scroll to position [133, 0]
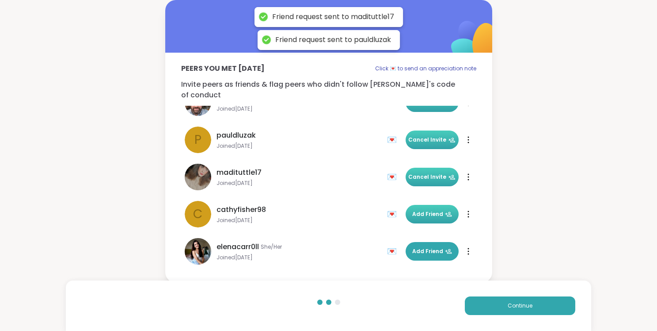
click at [427, 211] on span "Add Friend" at bounding box center [432, 214] width 40 height 8
click at [427, 247] on span "Add Friend" at bounding box center [432, 251] width 40 height 8
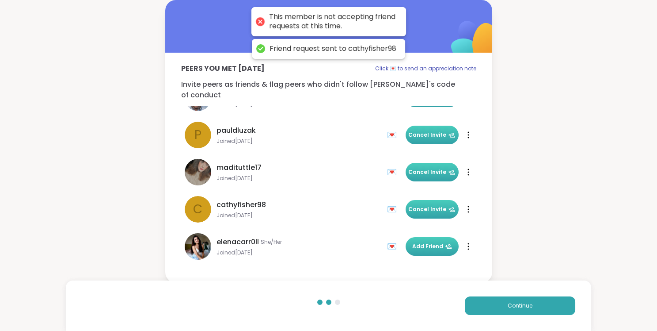
scroll to position [138, 0]
click at [426, 242] on span "Add Friend" at bounding box center [432, 246] width 40 height 8
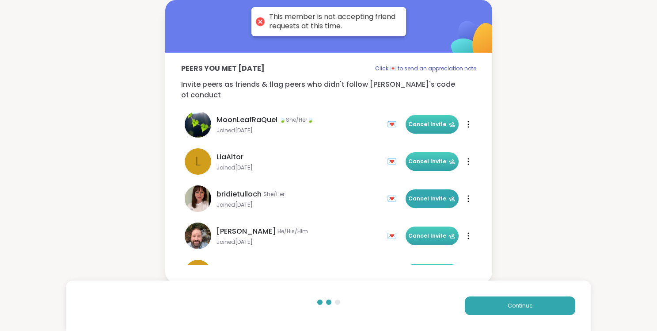
scroll to position [0, 0]
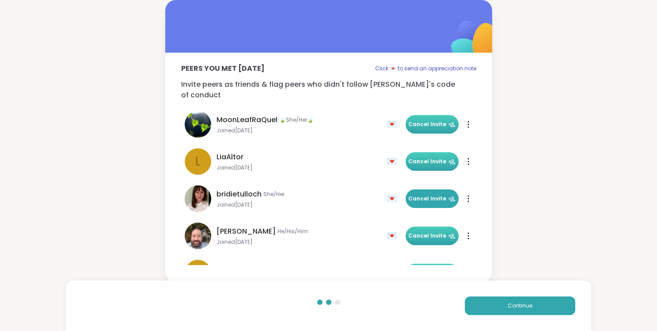
click at [469, 118] on div at bounding box center [468, 124] width 9 height 14
click at [320, 106] on div "MoonLeafRaQuel 🍃She/Her🍃 Joined [DATE] 💌 Add Friend 💌 Cancel Invite" at bounding box center [328, 124] width 295 height 37
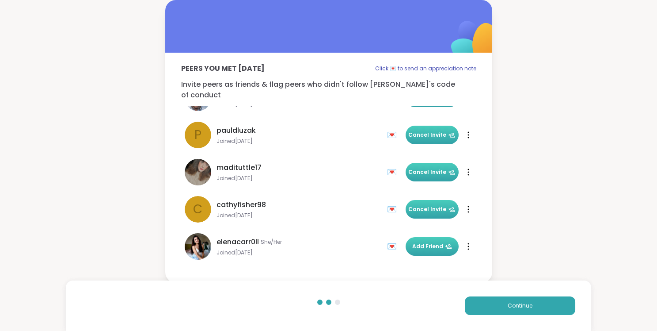
scroll to position [138, 0]
click at [489, 305] on button "Continue" at bounding box center [520, 305] width 111 height 19
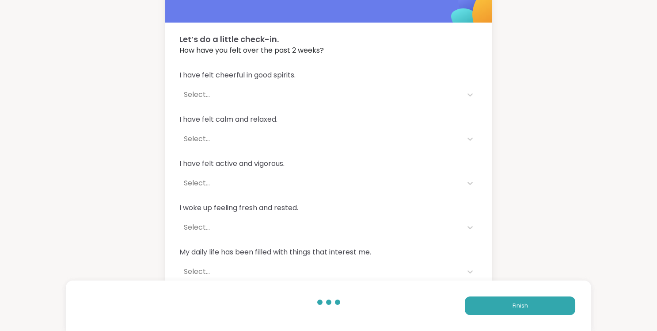
scroll to position [31, 0]
click at [215, 90] on div "Select..." at bounding box center [321, 93] width 274 height 11
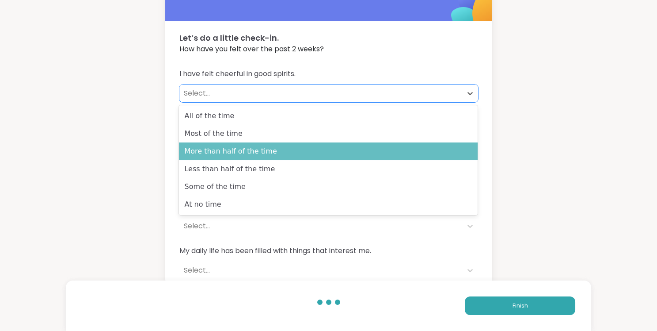
click at [221, 153] on div "More than half of the time" at bounding box center [328, 151] width 299 height 18
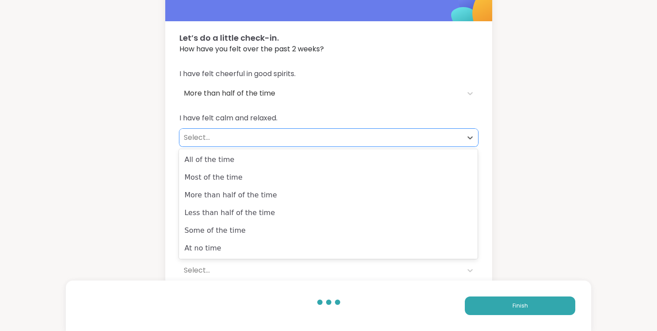
click at [226, 138] on div "Select..." at bounding box center [321, 137] width 274 height 11
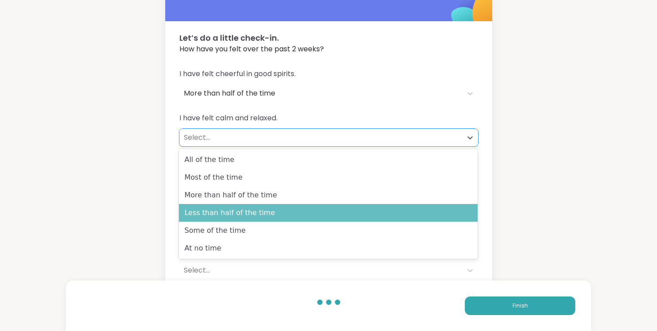
click at [224, 209] on div "Less than half of the time" at bounding box center [328, 213] width 299 height 18
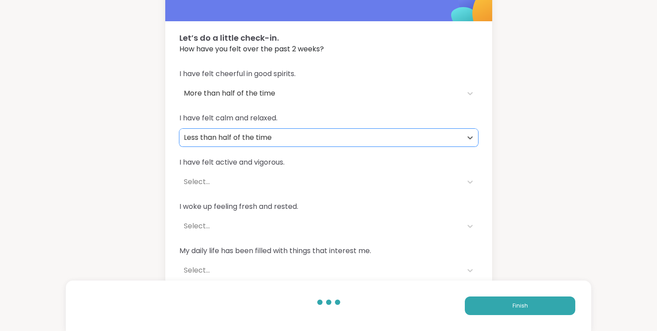
click at [227, 176] on div "Select..." at bounding box center [321, 181] width 274 height 11
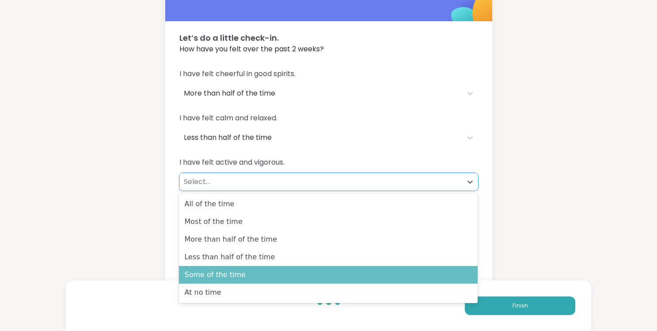
click at [218, 271] on div "Some of the time" at bounding box center [328, 275] width 299 height 18
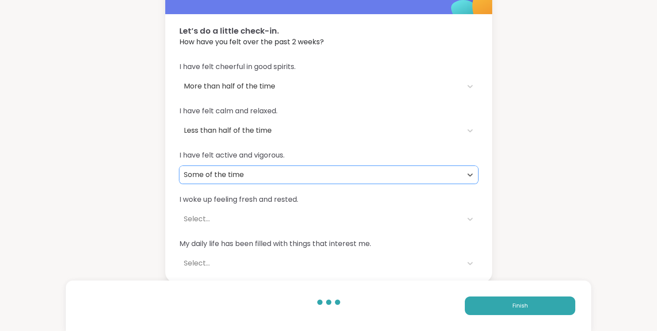
scroll to position [38, 0]
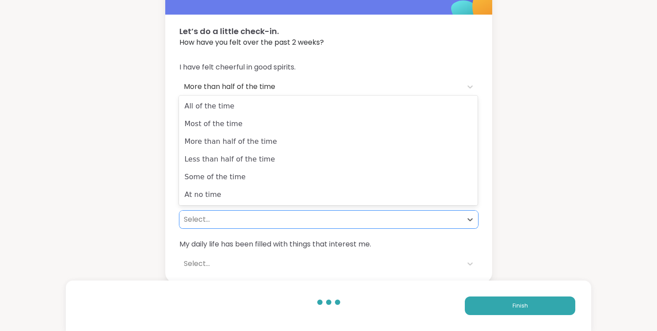
click at [235, 218] on div "Select..." at bounding box center [321, 219] width 274 height 11
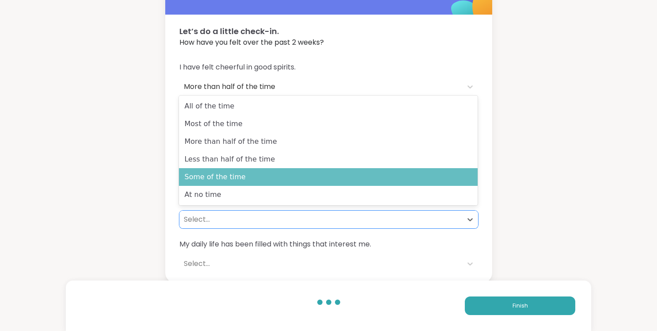
click at [241, 182] on div "Some of the time" at bounding box center [328, 177] width 299 height 18
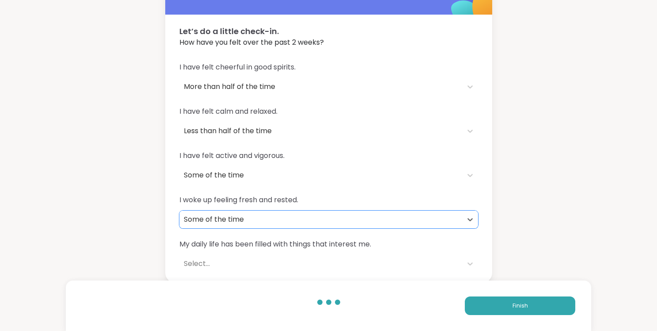
click at [244, 260] on div "Select..." at bounding box center [321, 263] width 274 height 11
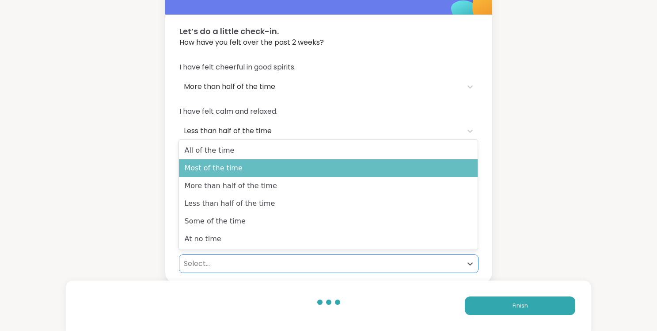
click at [249, 169] on div "Most of the time" at bounding box center [328, 168] width 299 height 18
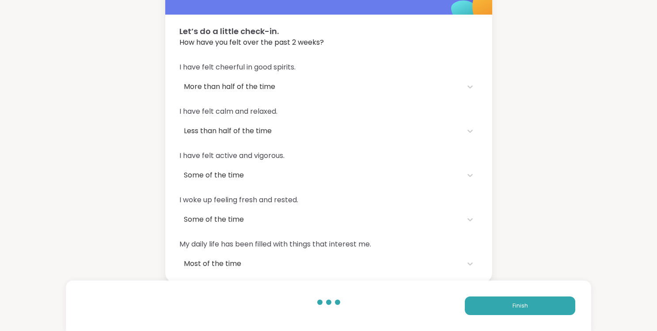
click at [492, 294] on div "Finish" at bounding box center [329, 305] width 526 height 50
click at [494, 303] on button "Finish" at bounding box center [520, 305] width 111 height 19
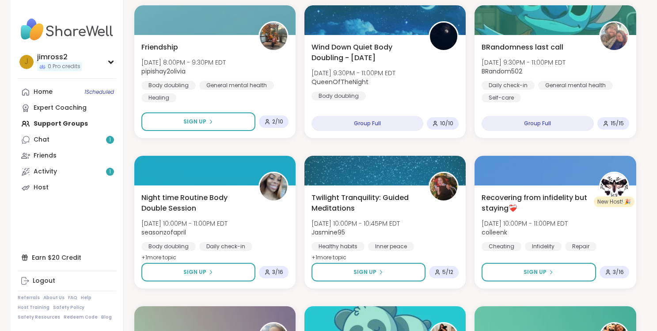
scroll to position [1010, 0]
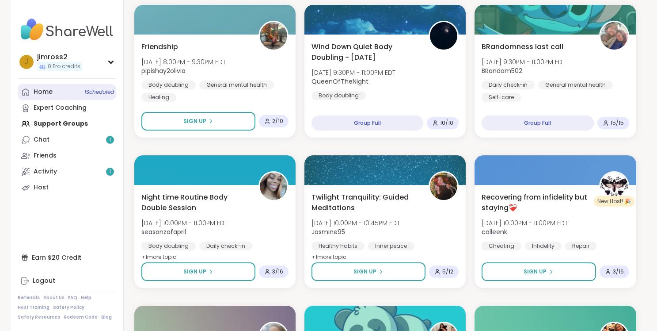
click at [94, 91] on span "1 Scheduled" at bounding box center [99, 91] width 30 height 7
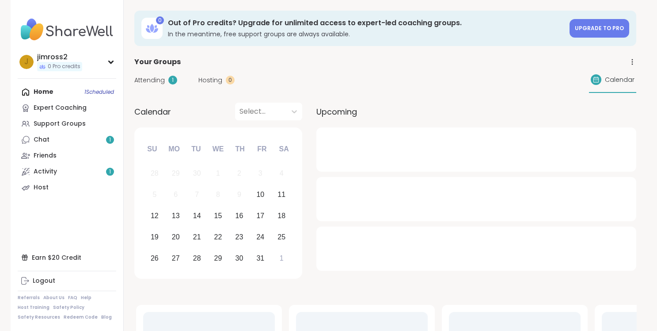
click at [171, 78] on div "1" at bounding box center [172, 80] width 9 height 9
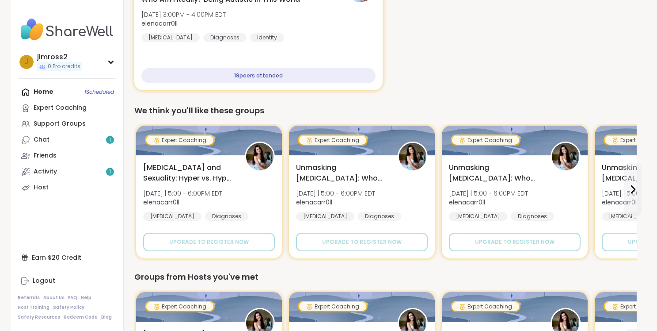
scroll to position [146, 0]
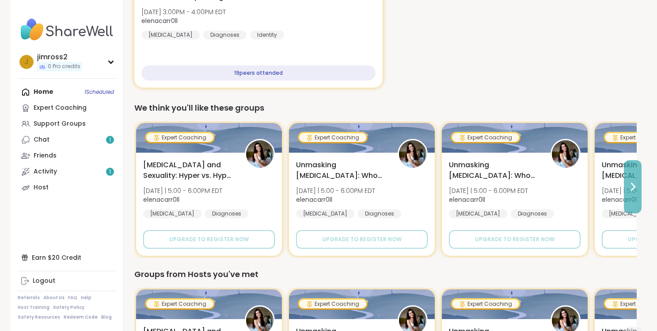
click at [636, 186] on icon at bounding box center [633, 186] width 11 height 11
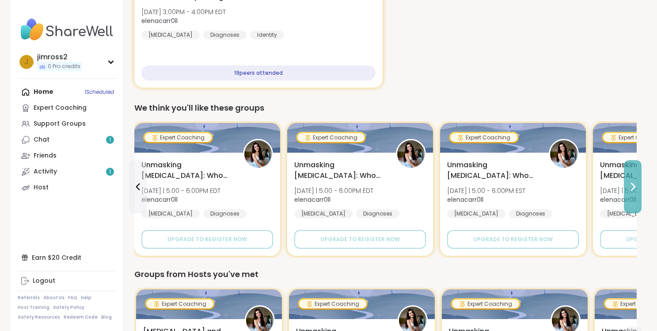
click at [636, 186] on icon at bounding box center [633, 186] width 11 height 11
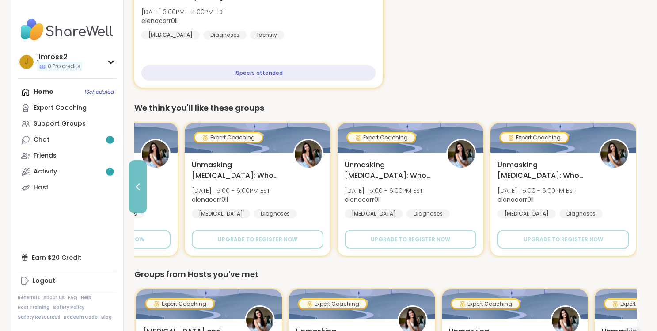
click at [138, 183] on icon at bounding box center [138, 186] width 11 height 11
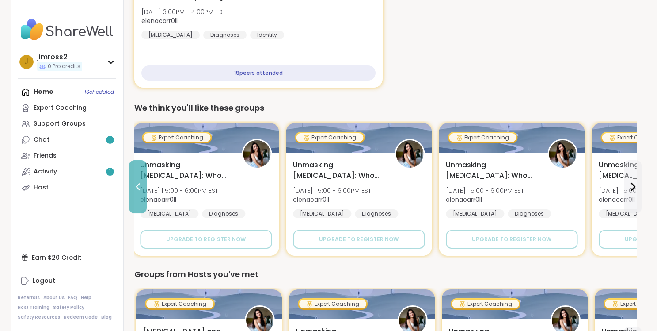
click at [138, 183] on icon at bounding box center [138, 186] width 11 height 11
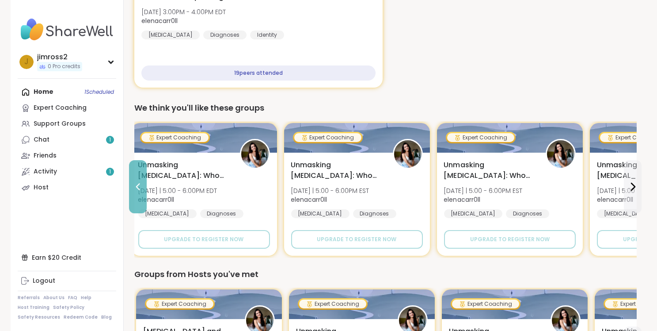
click at [138, 183] on icon at bounding box center [138, 186] width 11 height 11
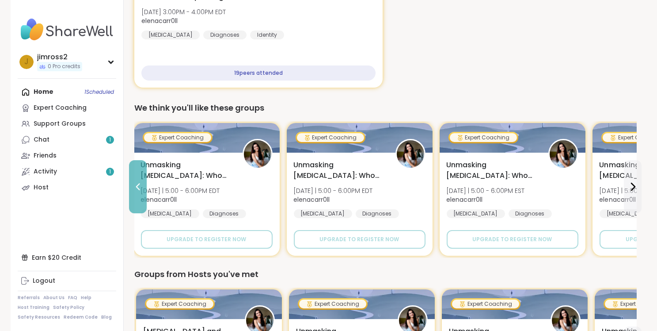
click at [138, 183] on icon at bounding box center [138, 186] width 11 height 11
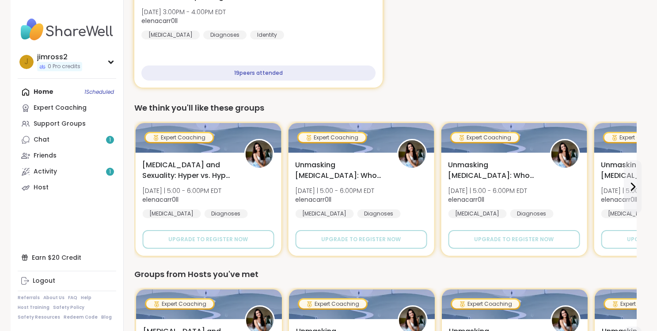
click at [138, 183] on div "[MEDICAL_DATA] and Sexuality: Hyper vs. Hypo Sexuality [DATE] | 5:00 - 6:00PM E…" at bounding box center [208, 204] width 146 height 103
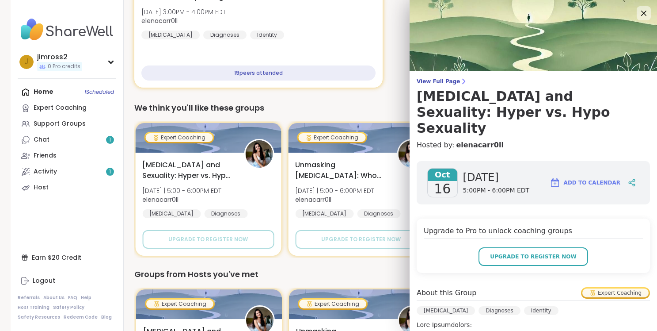
click at [364, 105] on div "We think you'll like these groups" at bounding box center [385, 108] width 502 height 12
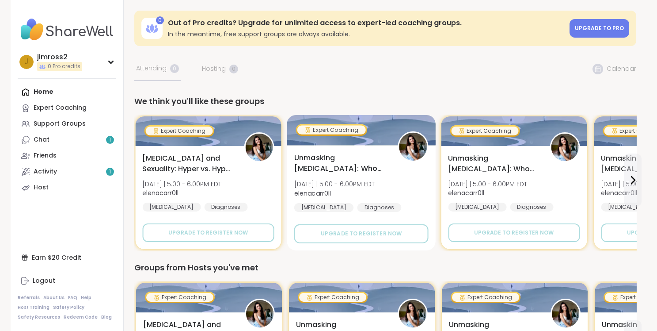
scroll to position [0, 0]
